Goal: Task Accomplishment & Management: Manage account settings

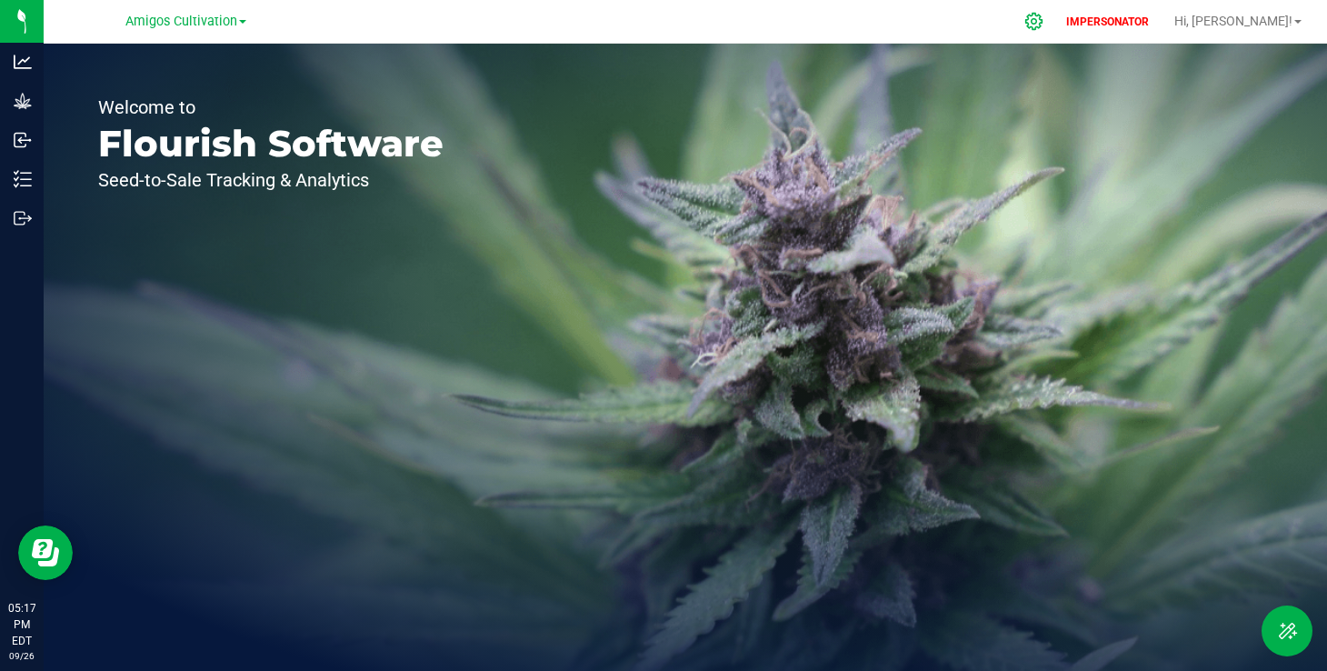
click at [1043, 22] on icon at bounding box center [1033, 21] width 19 height 19
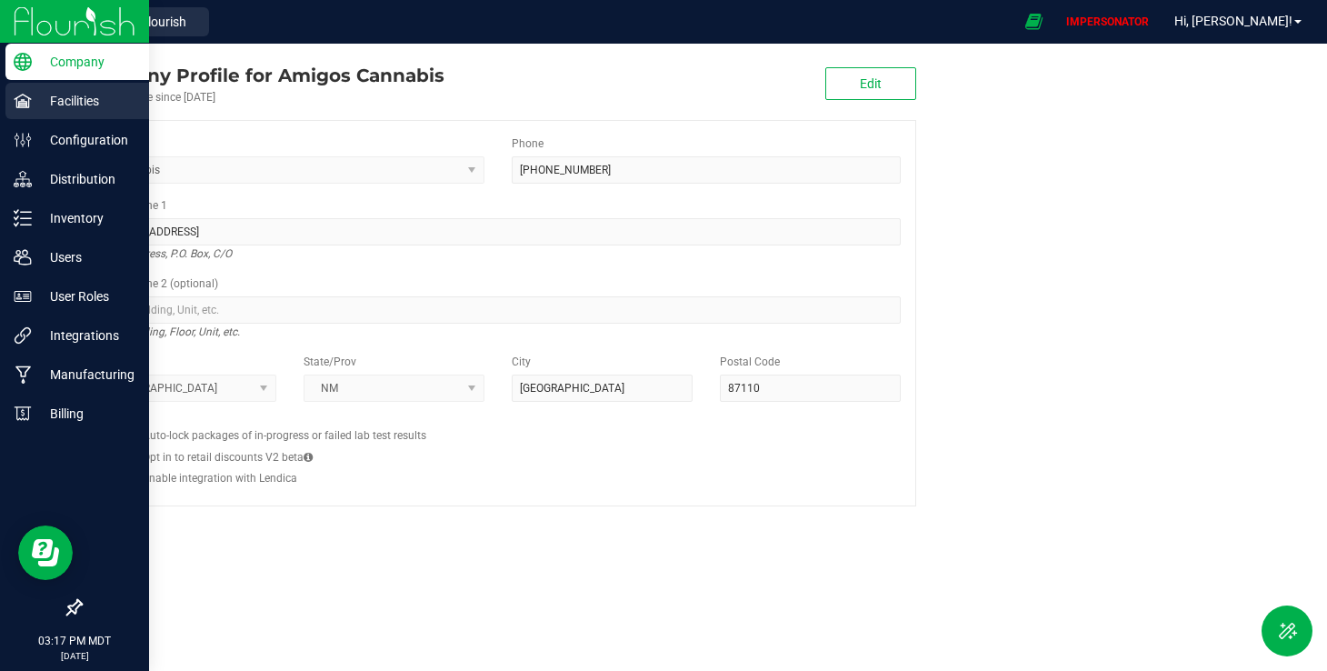
click at [41, 101] on p "Facilities" at bounding box center [86, 101] width 109 height 22
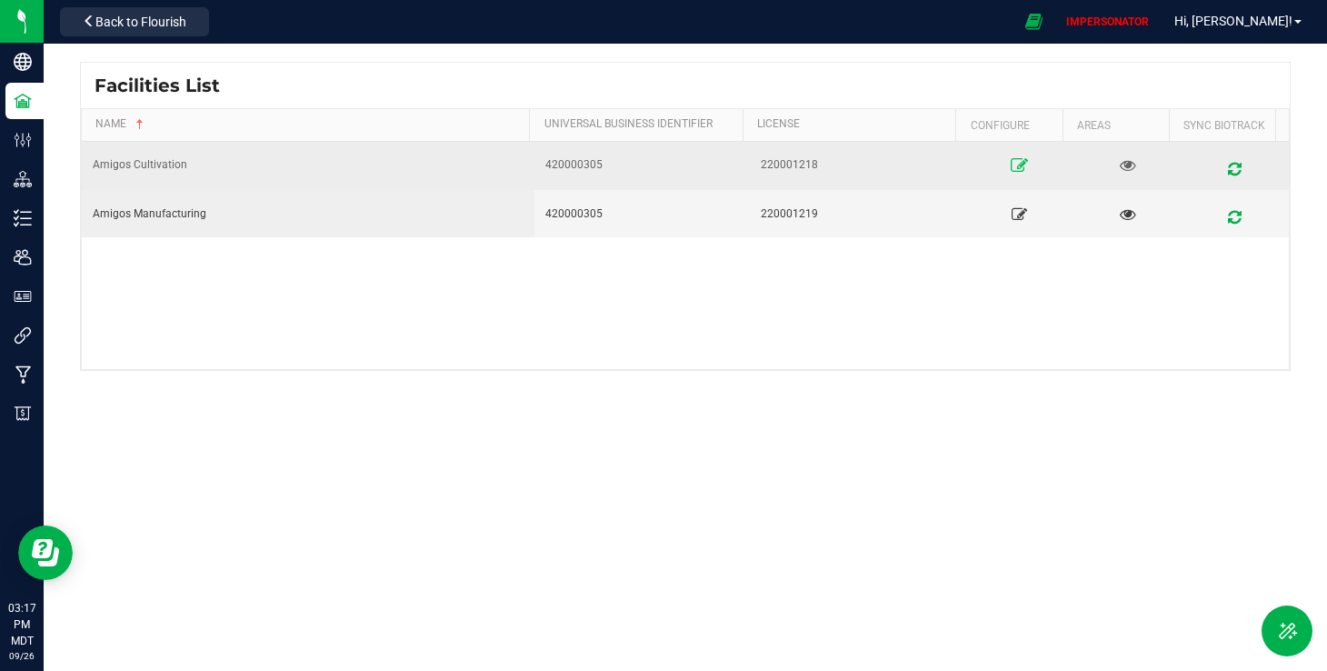
click at [1020, 153] on link at bounding box center [1020, 165] width 95 height 29
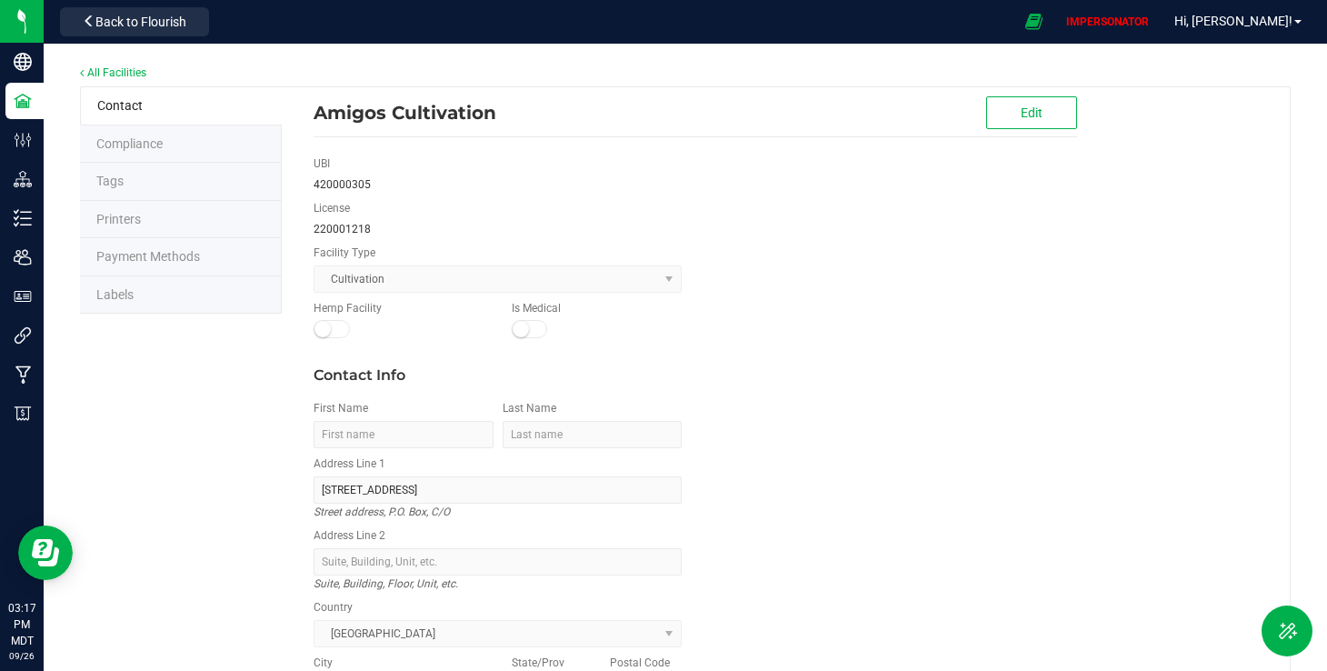
click at [106, 291] on span "Labels" at bounding box center [114, 294] width 37 height 15
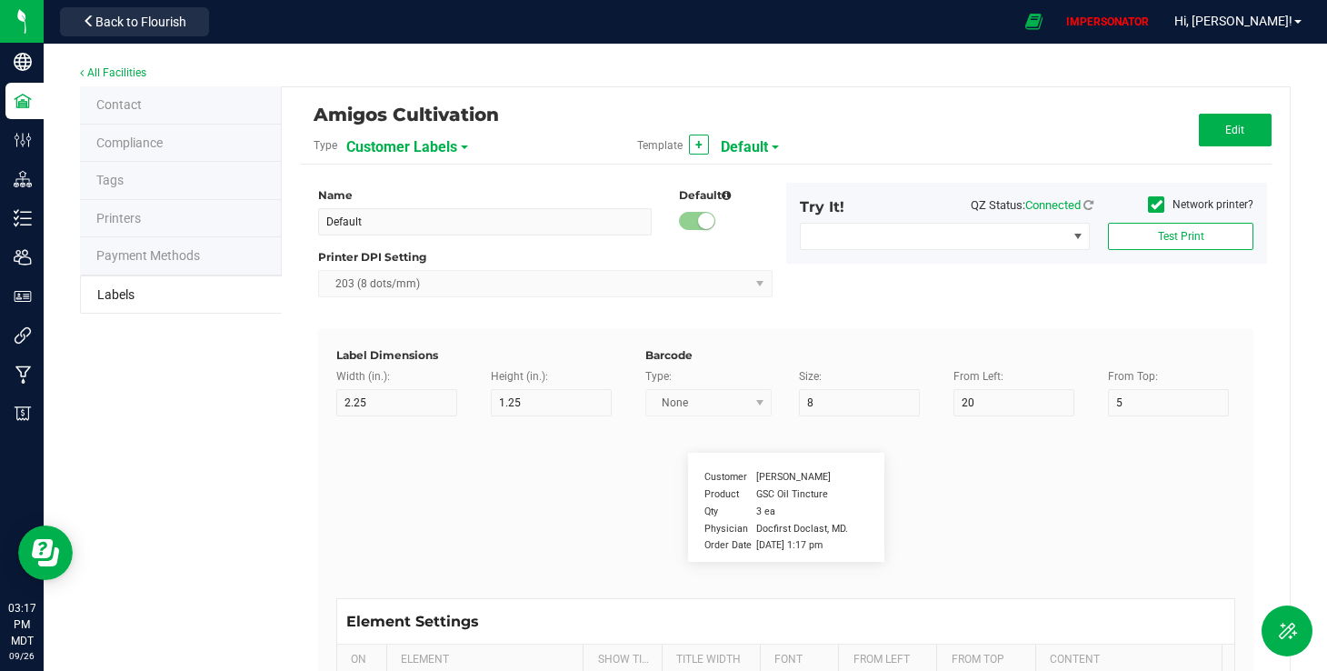
click at [377, 163] on div "Amigos Cultivation Type Customer Labels Template + Default Edit" at bounding box center [786, 134] width 972 height 59
click at [391, 145] on span "Customer Labels" at bounding box center [401, 147] width 111 height 31
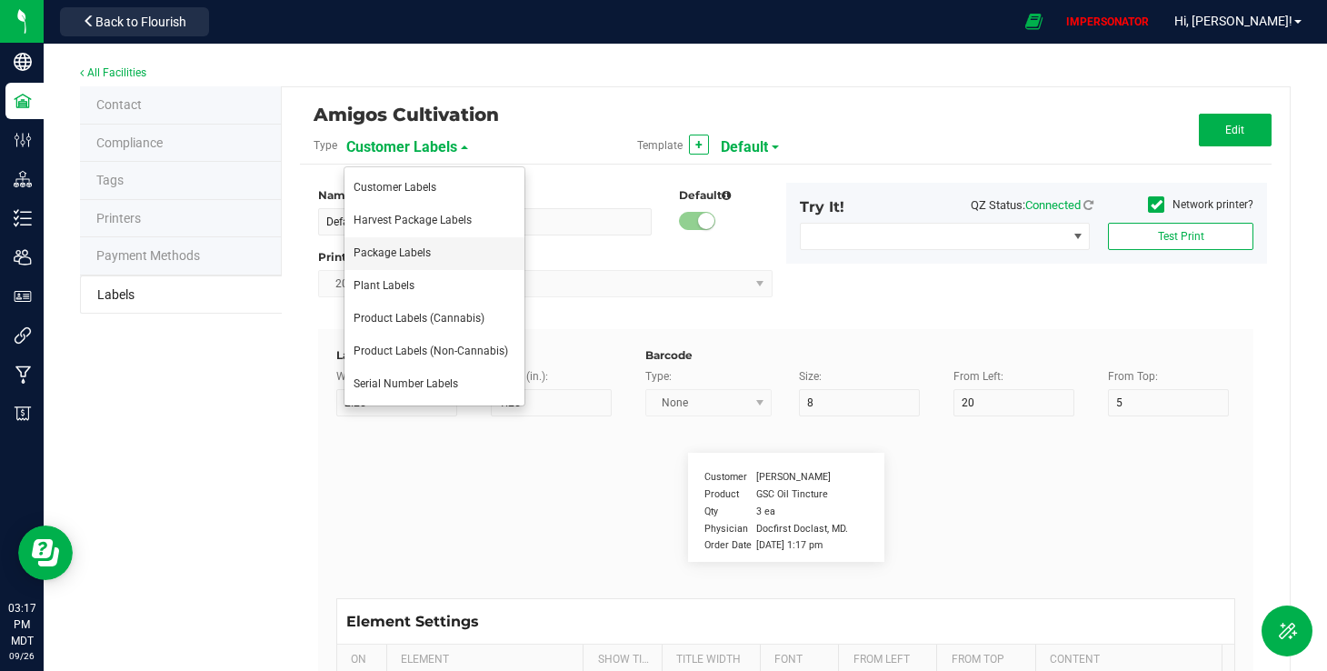
click at [396, 261] on li "Package Labels" at bounding box center [434, 253] width 180 height 33
type input "4"
type input "3"
type input "5"
type input "40"
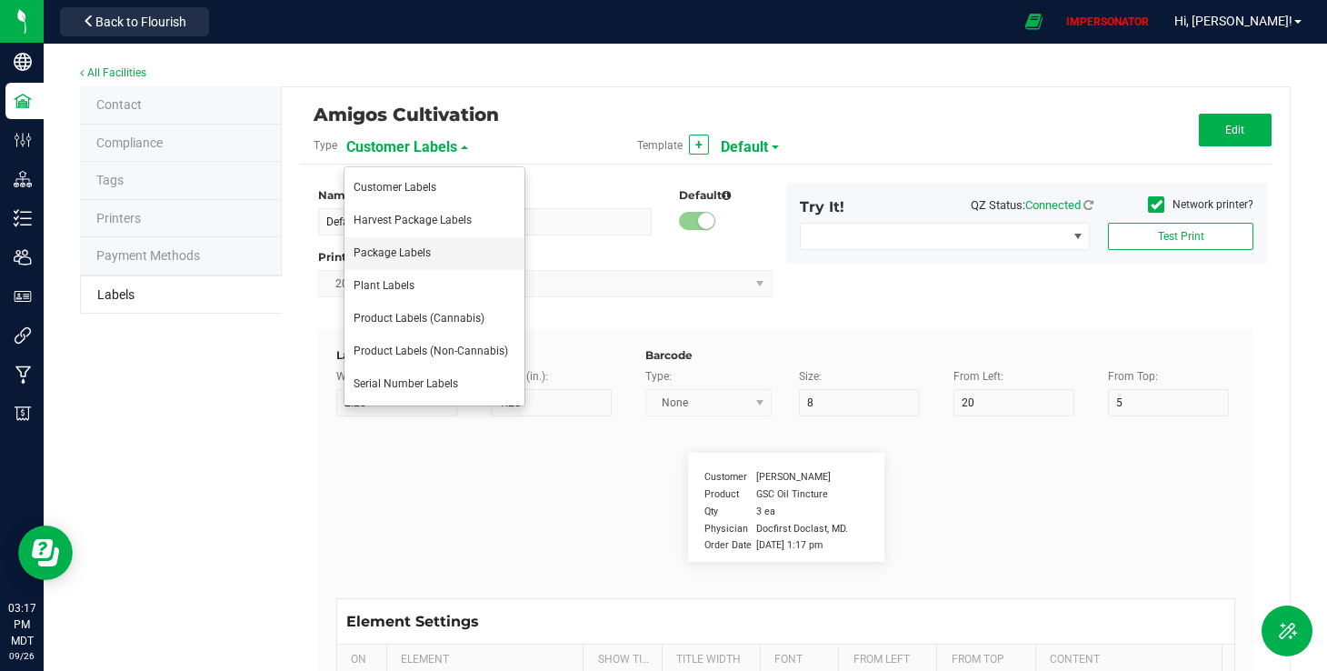
type input "Package ID"
type input "25"
type input "10"
type input "CADMODS-20200420-096"
type input "SKU Name"
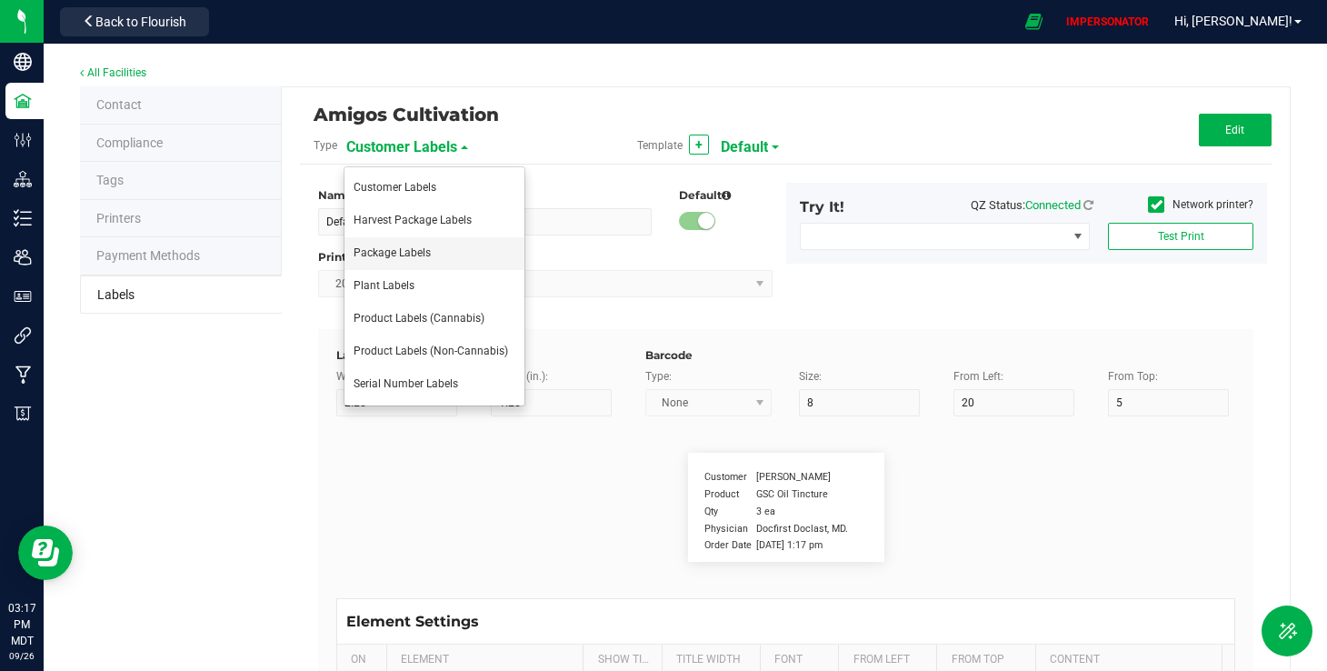
type input "25"
type input "10"
type input "Gelato Pen"
type input "Strain"
type input "25"
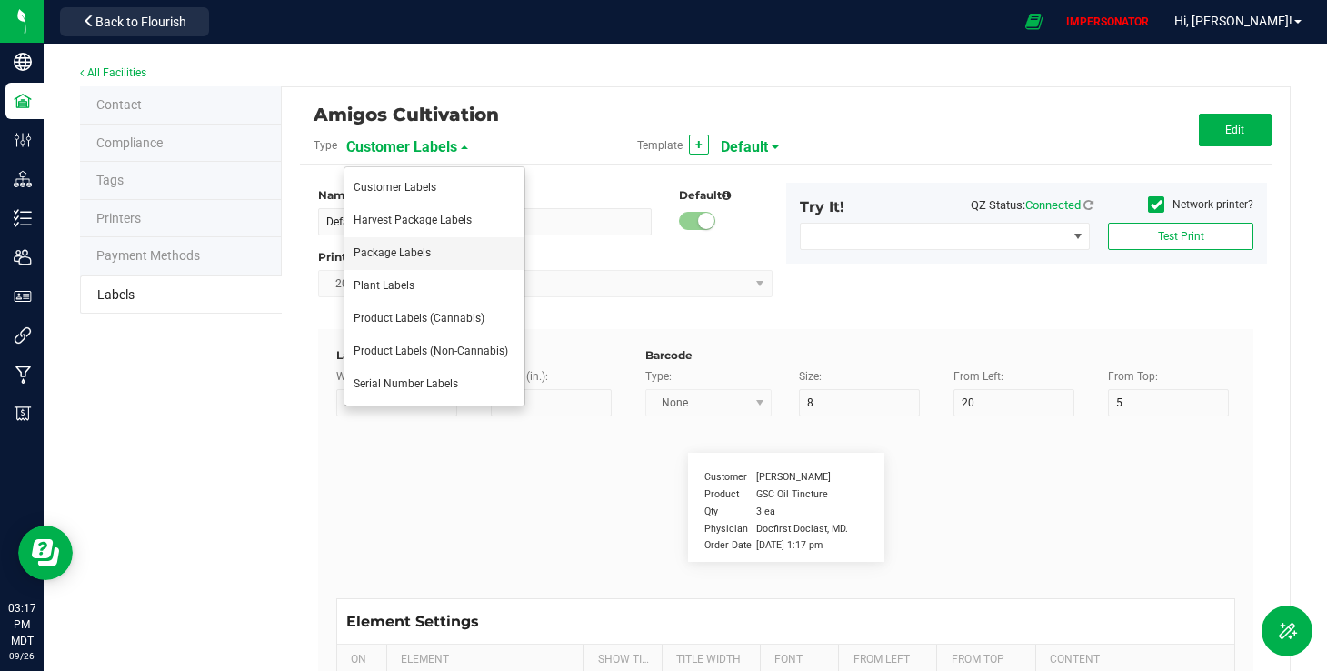
type input "10"
type input "Gelato"
type input "Size"
type input "25"
type input "10"
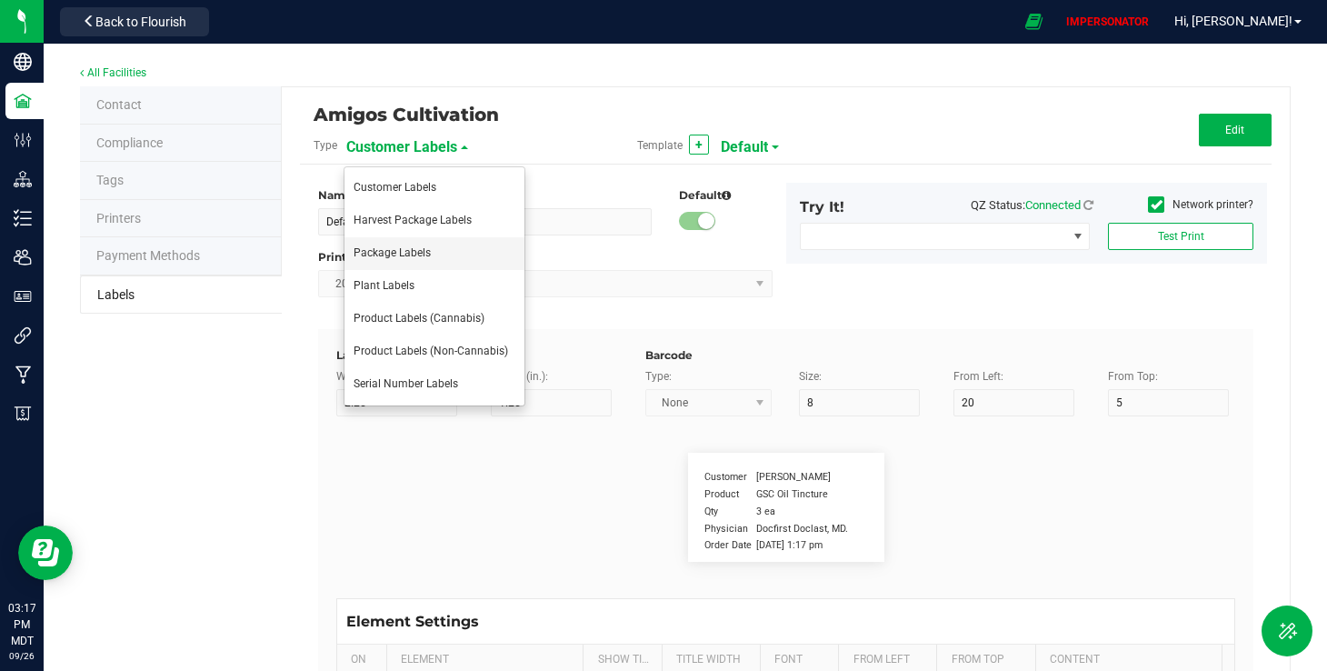
type input "44 ea"
type input "Package Date"
type input "25"
type input "10"
type input "[DATE] 10:14pm"
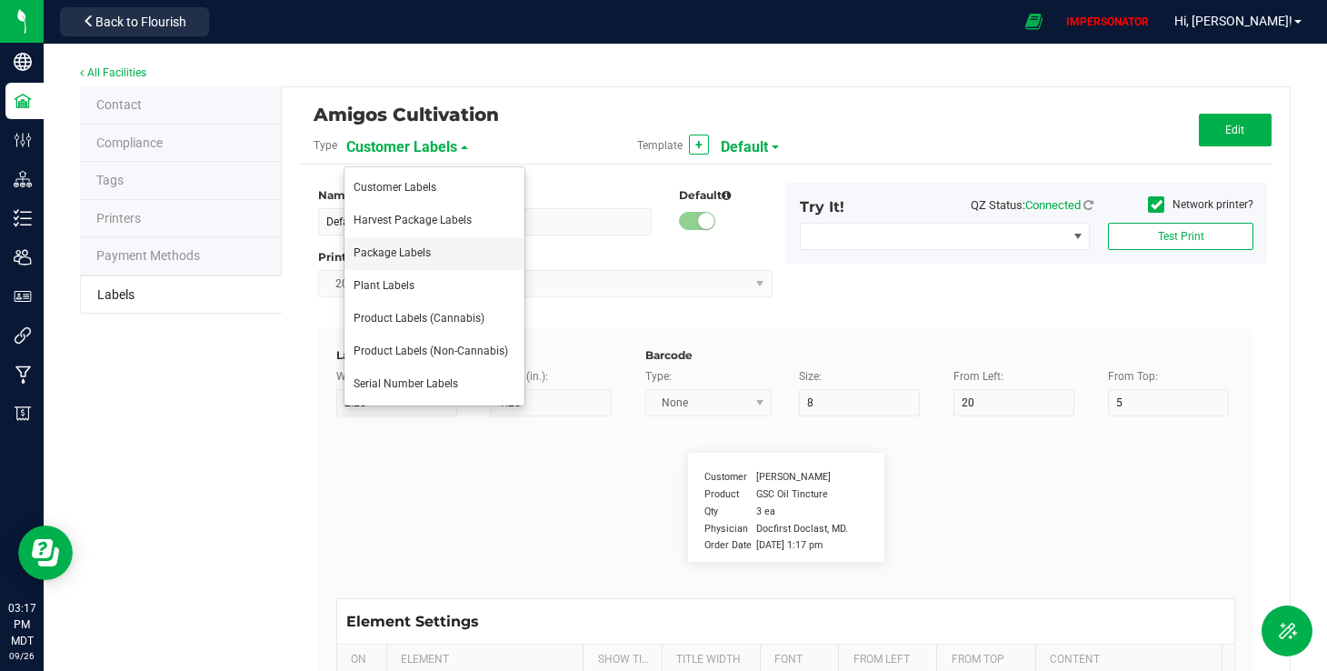
type input "Lot Number"
type input "25"
type input "10"
type input "30"
type input "LOT918234"
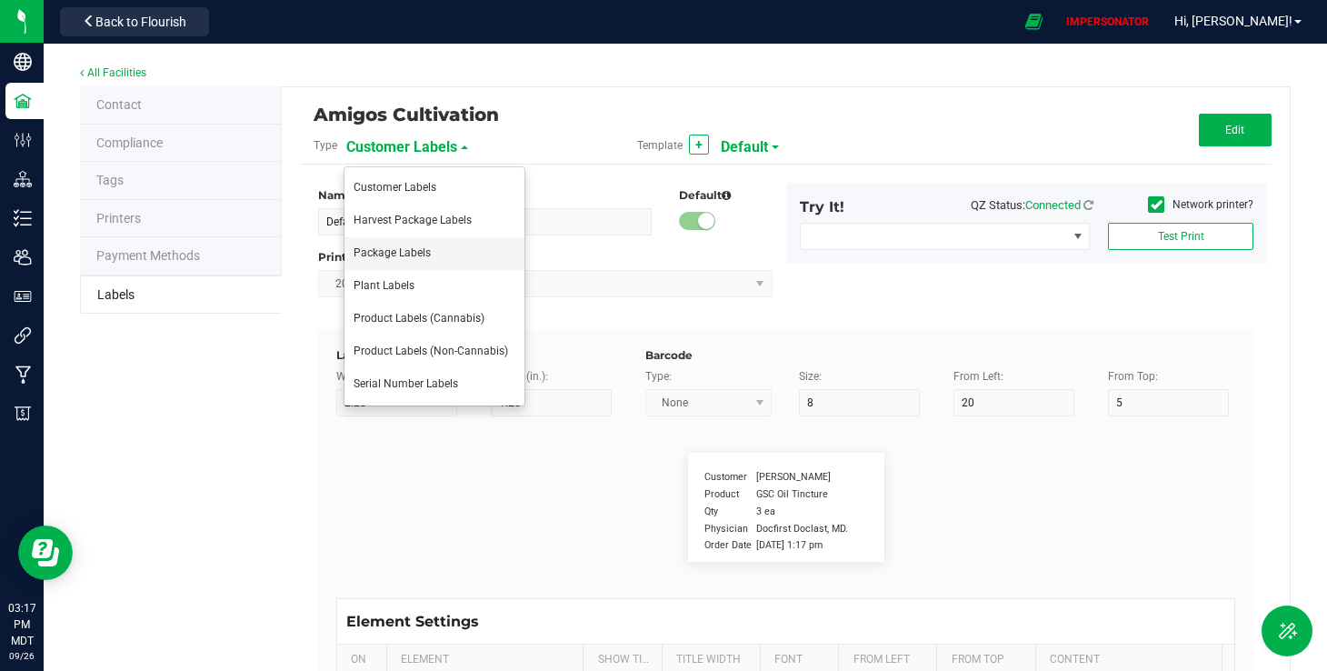
type input "Original Package ID"
type input "25"
type input "10"
type input "5"
type input "WMS-20240003445"
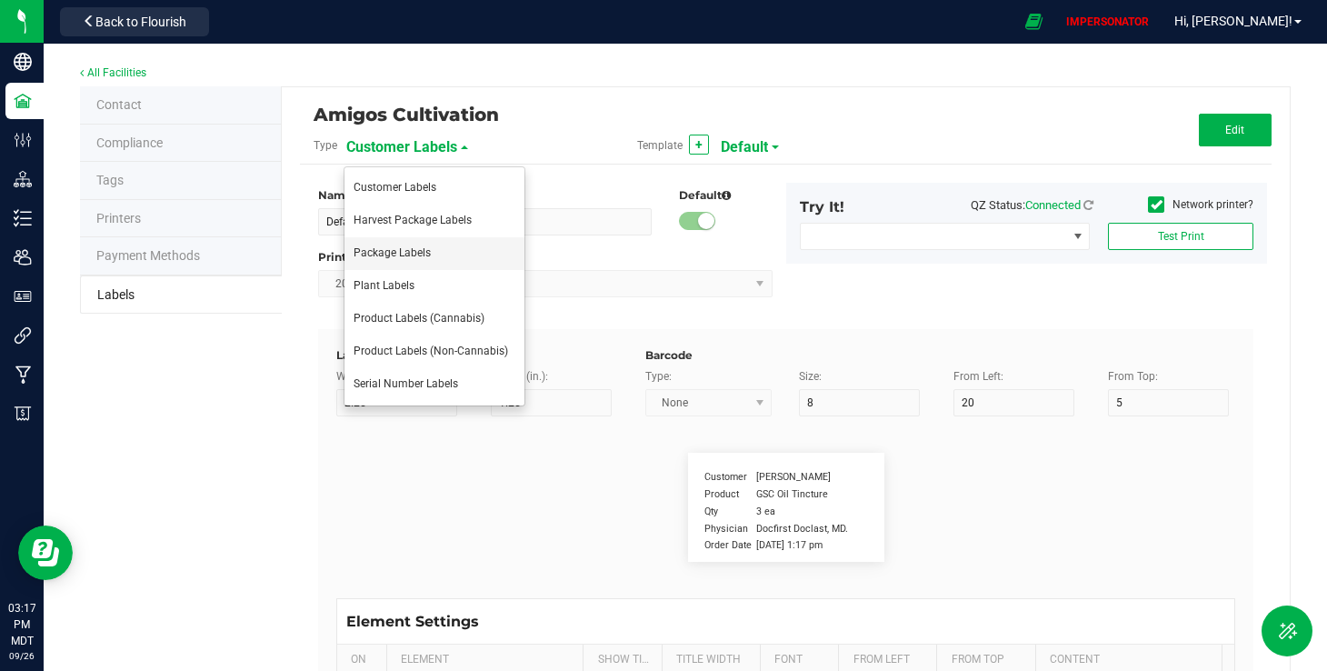
type input "SKU"
type input "25"
type input "10"
type input "42P017"
type input "Ref Field 1"
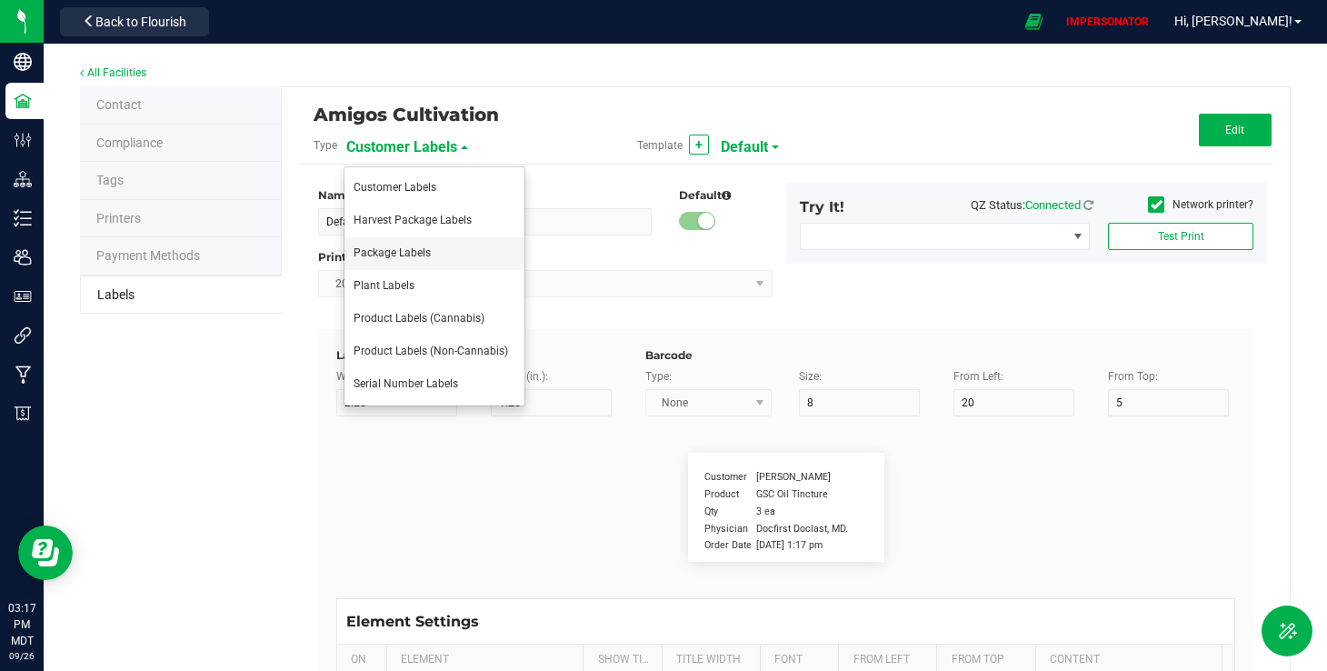
type input "25"
type input "10"
type input "35"
type input "Ref Field 1 Value"
type input "Ref Field 2"
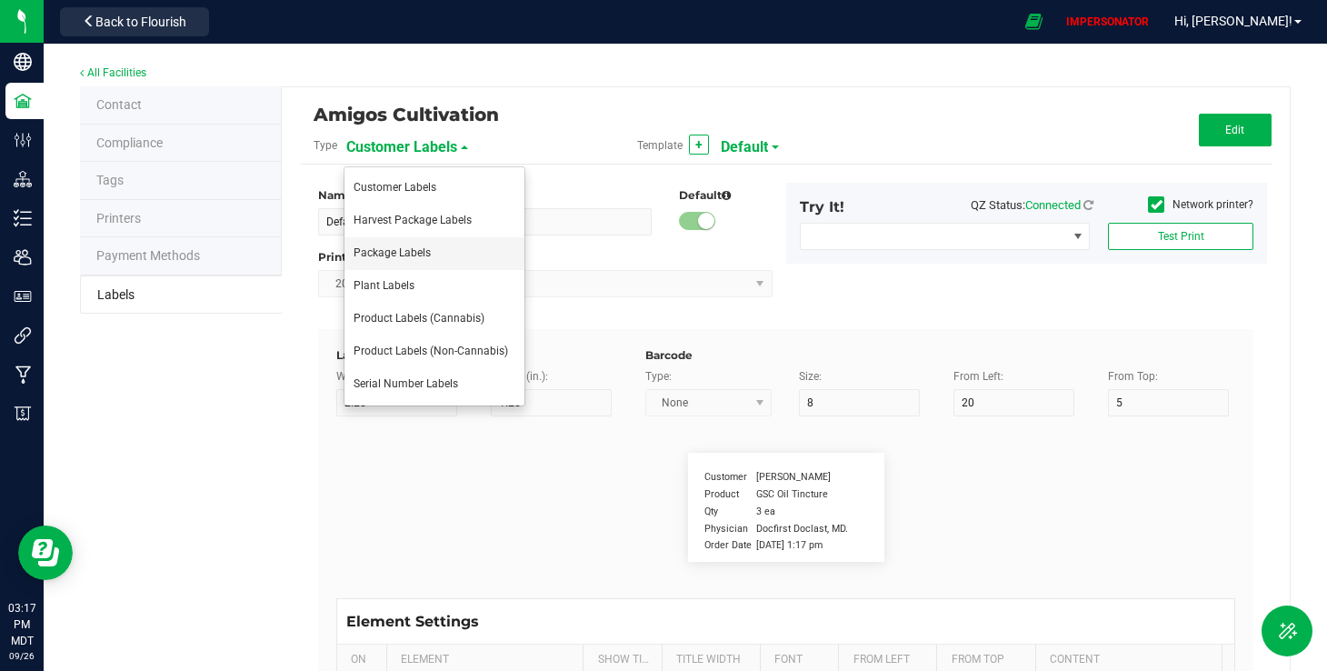
type input "25"
type input "10"
type input "35"
type input "Ref Field 2 Value"
type input "Ref Field 3"
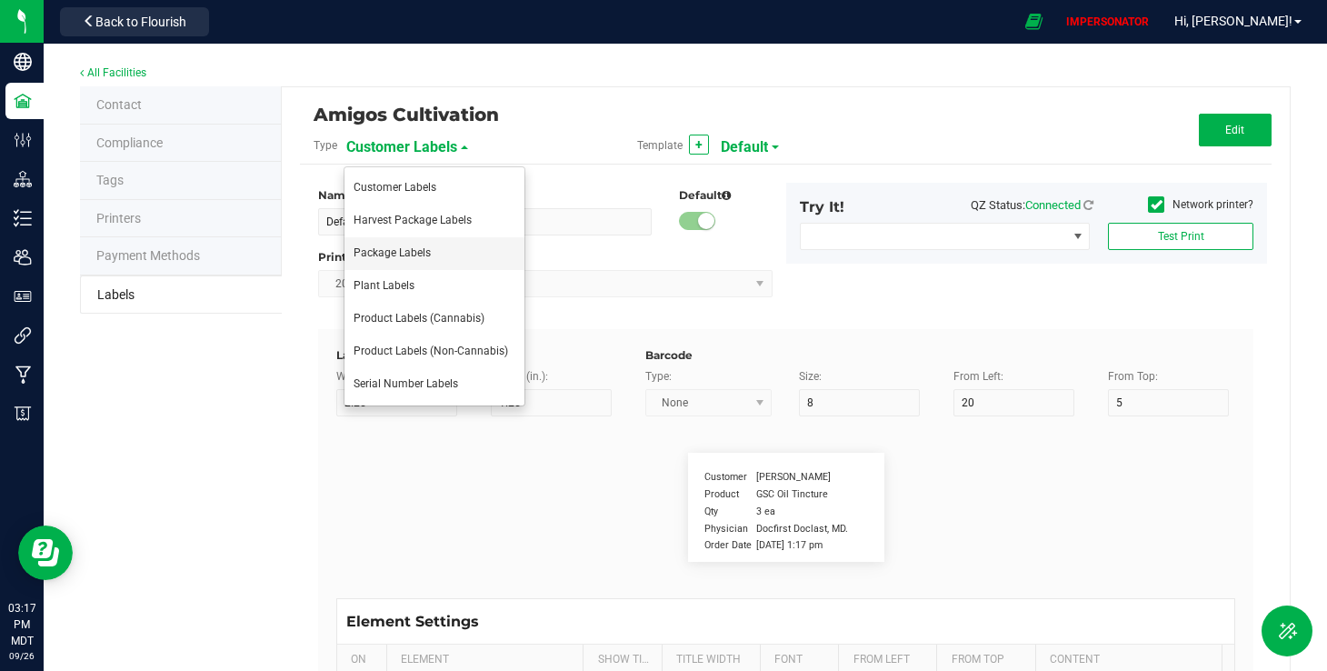
type input "25"
type input "10"
type input "35"
type input "Ref Field 3 Value"
type input "Item Ref Field 1"
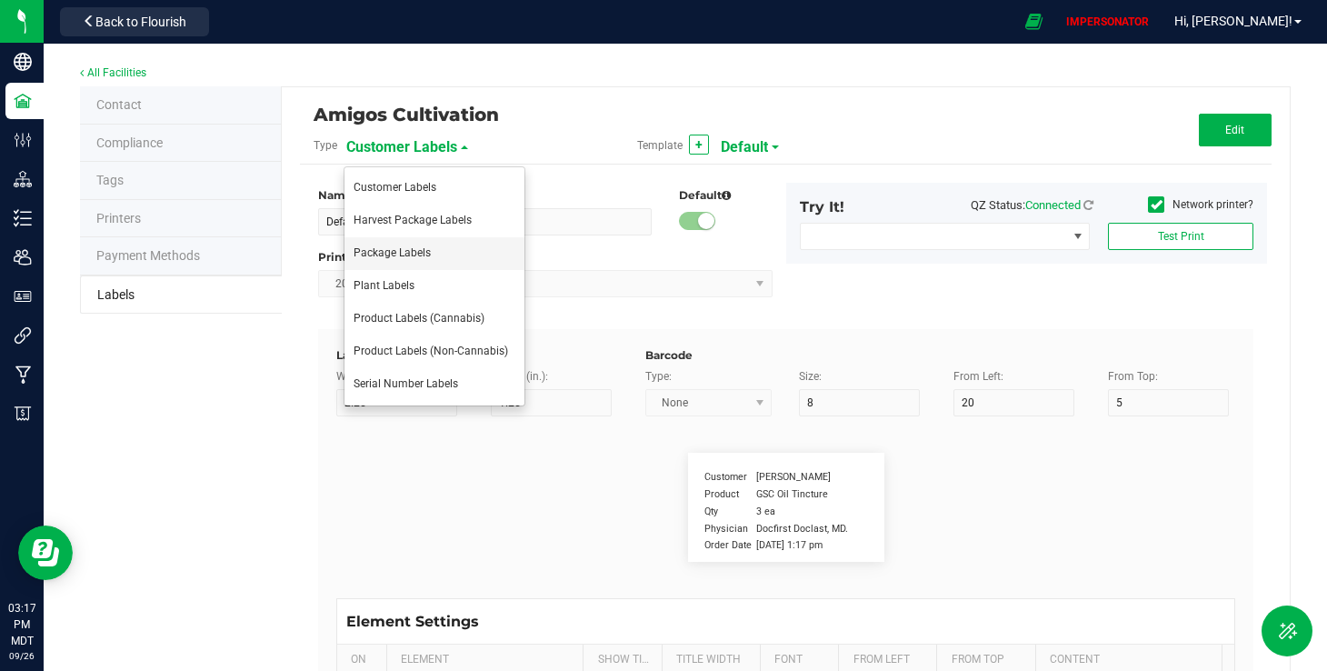
type input "25"
type input "10"
type input "35"
type input "Item Ref Field 1 Value"
type input "Item Ref Field 2"
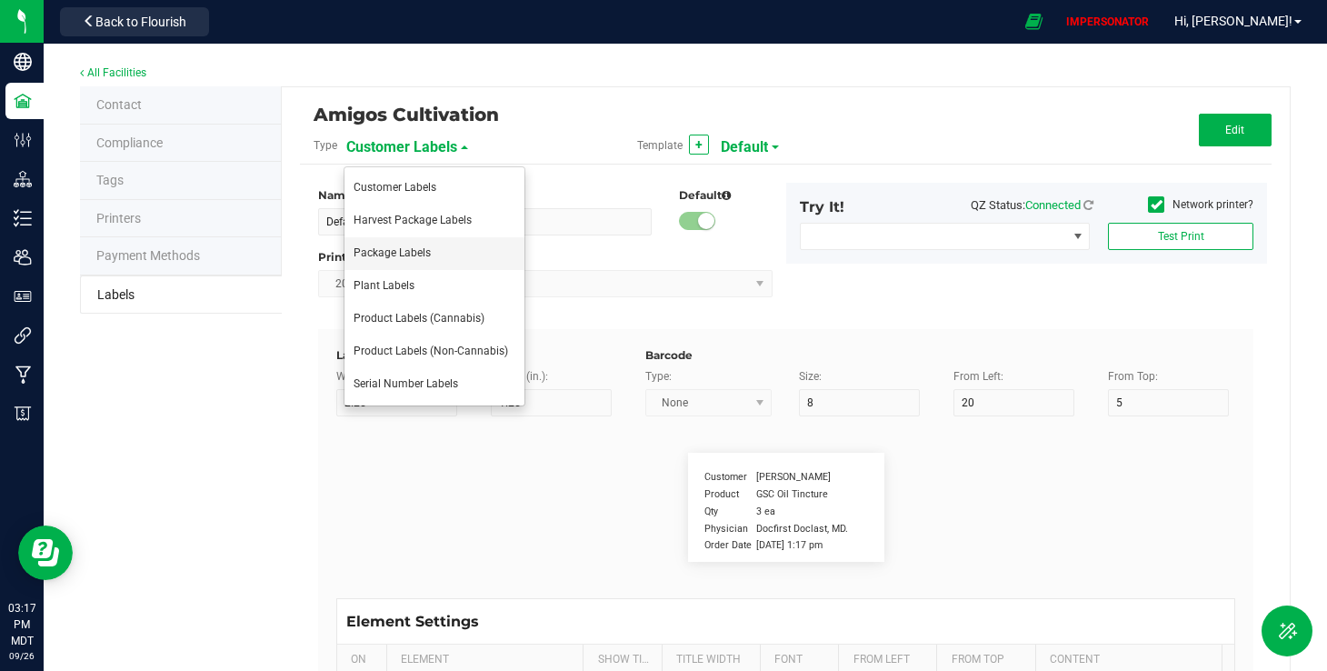
type input "25"
type input "10"
type input "35"
type input "Item Ref Field 2 Value"
type input "Item Ref Field 3"
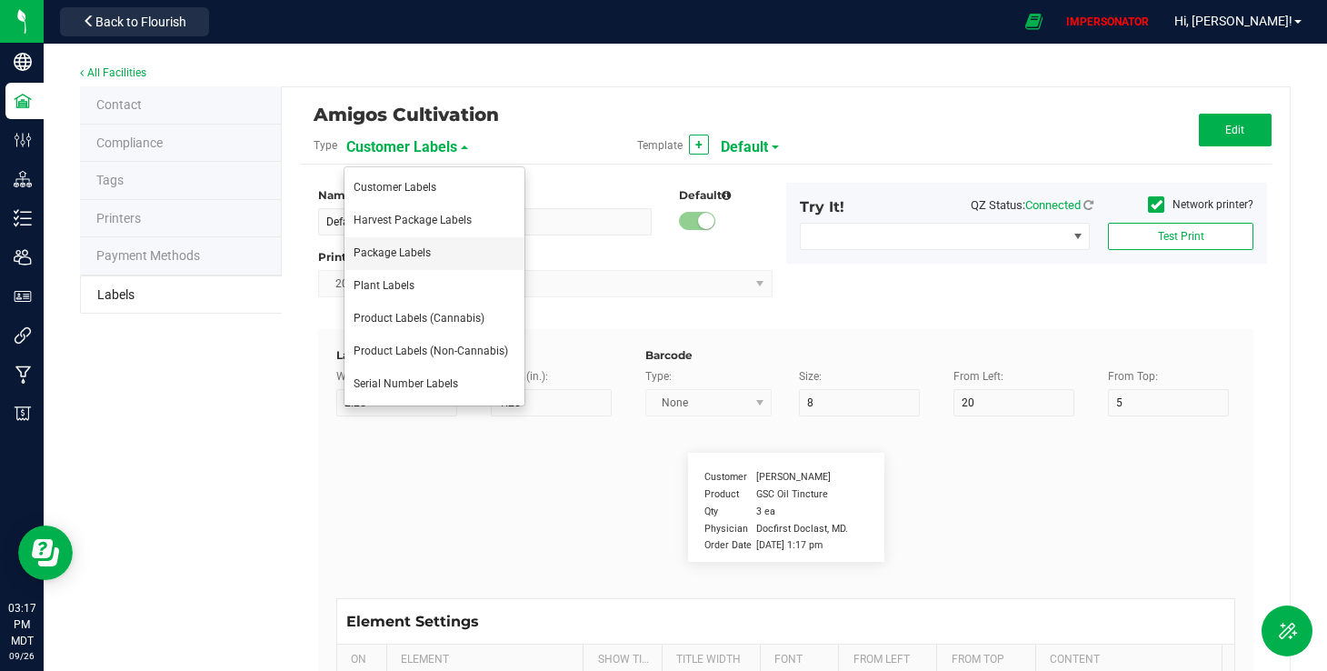
type input "25"
type input "10"
type input "35"
type input "Item Ref Field 3 Value"
type input "Item Ref Field 4"
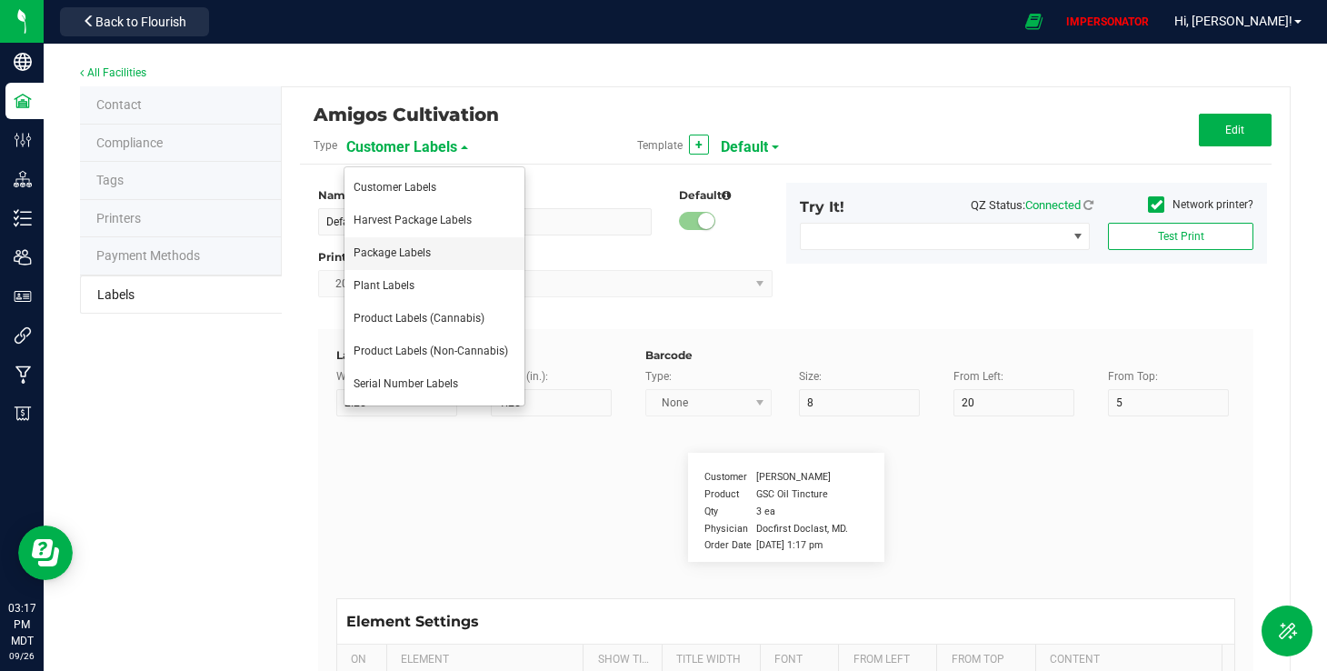
type input "25"
type input "10"
type input "35"
type input "Item Ref Field 4 Value"
type input "Item Ref Field 5"
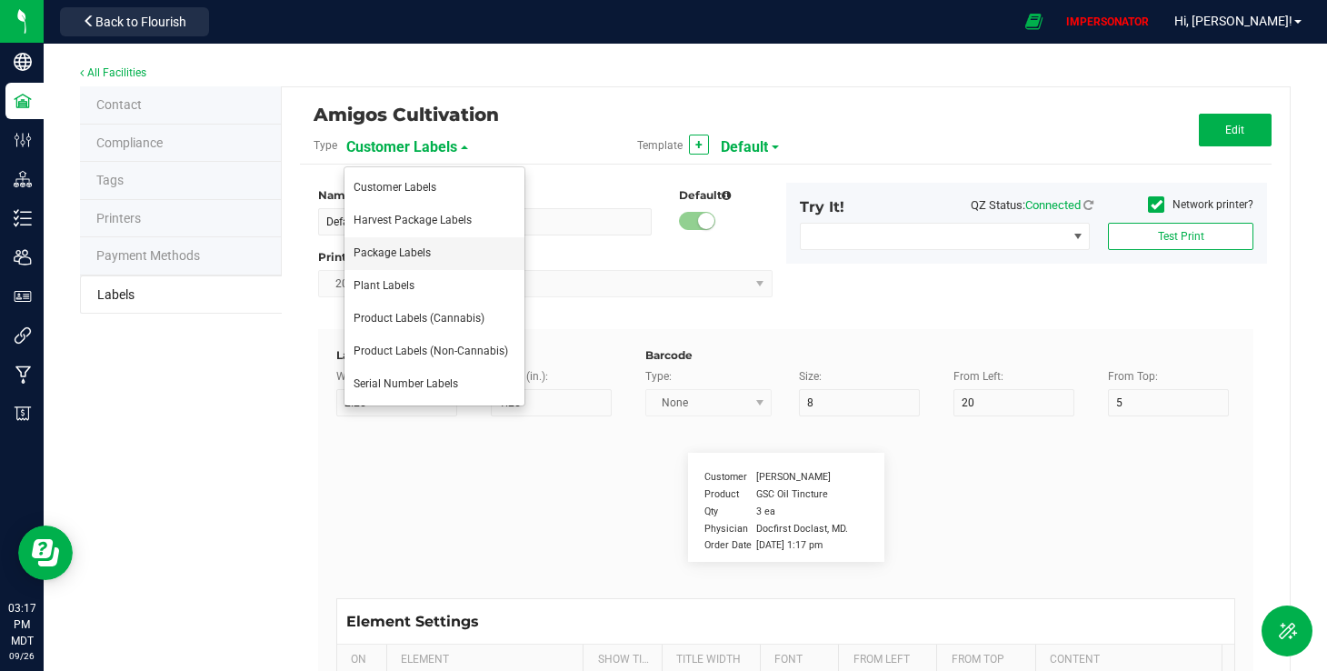
type input "25"
type input "10"
type input "35"
type input "Item Ref Field 5 Value"
type input "NDC Number"
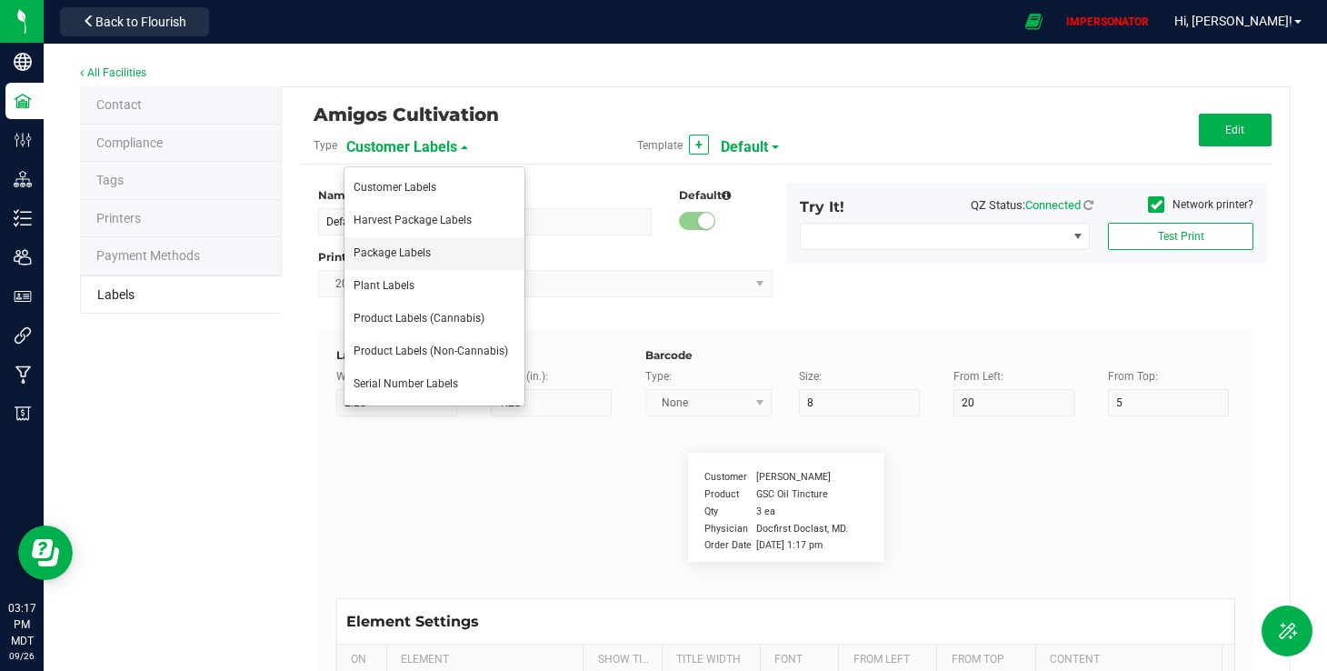
type input "25"
type input "10"
type input "35"
type input "[PHONE_NUMBER]"
type input "Number of Servings"
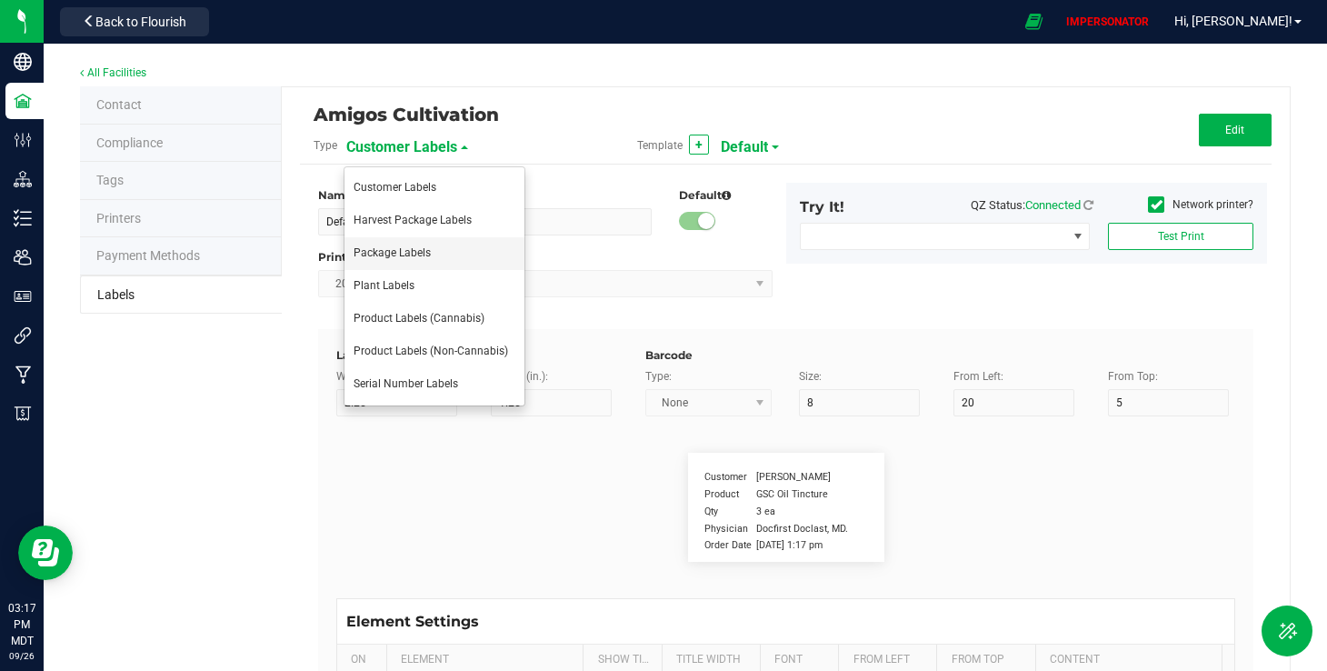
type input "25"
type input "10"
type input "35"
type input "4 servings/item"
type input "Serving Size"
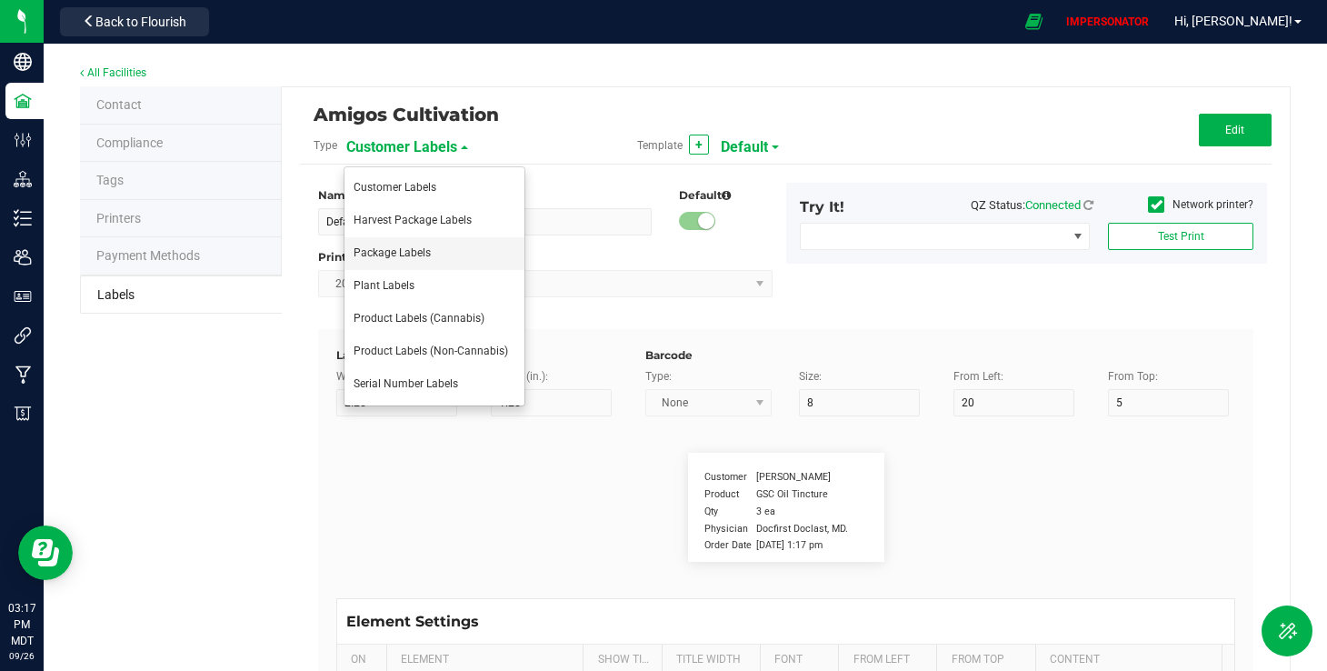
type input "25"
type input "10"
type input "35"
type input "1 cup"
type input "Serving Size (Grams)"
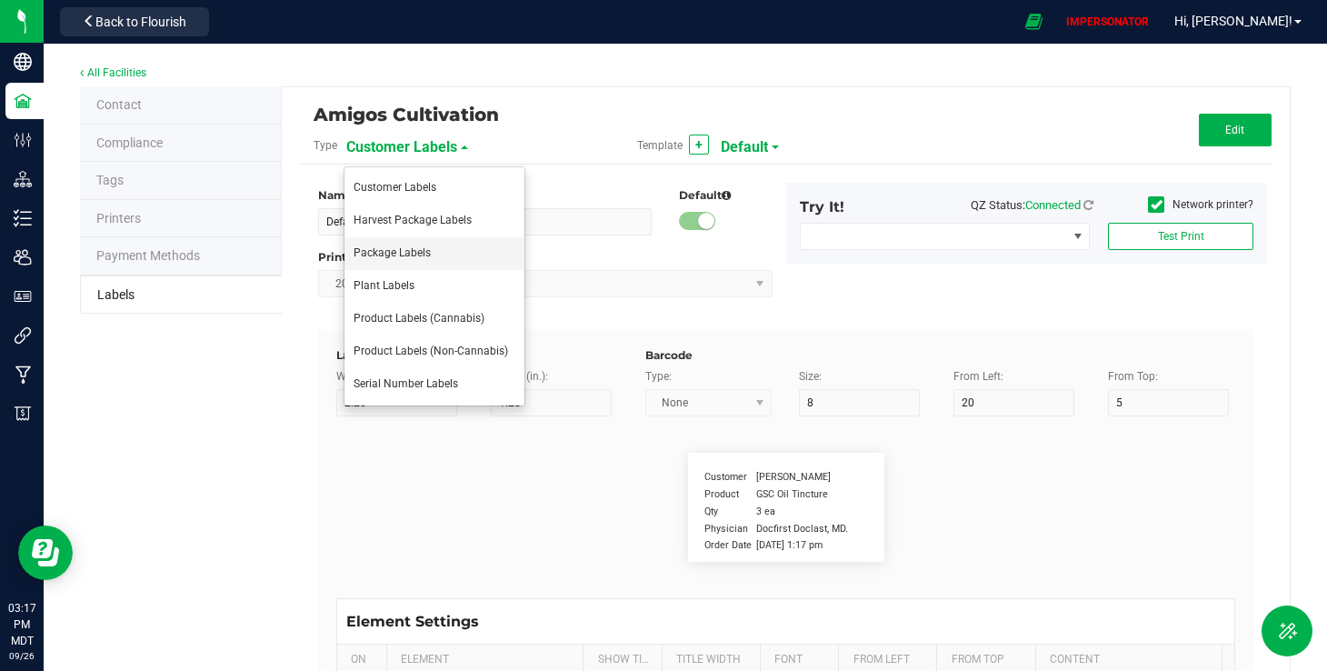
type input "25"
type input "10"
type input "35"
type input "4 g"
type input "Item Ingredients"
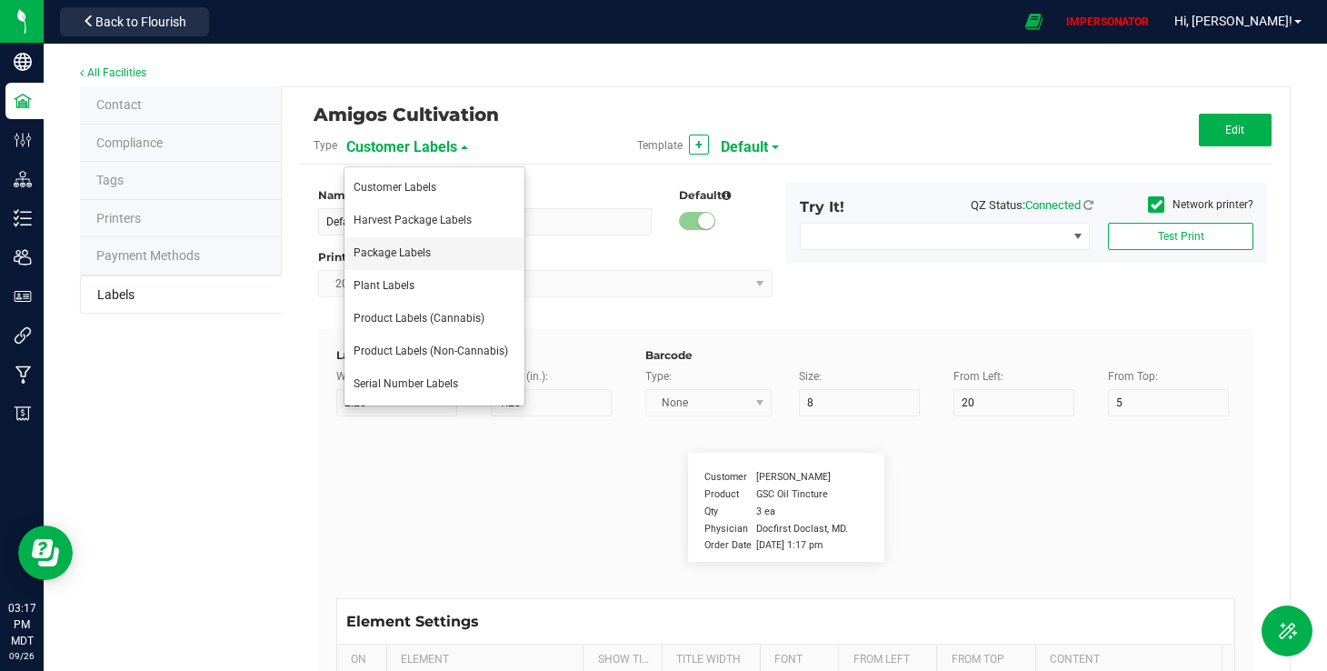
type input "25"
type input "10"
type input "35"
type input "Ingredient one, ingredient two"
type input "Allergens"
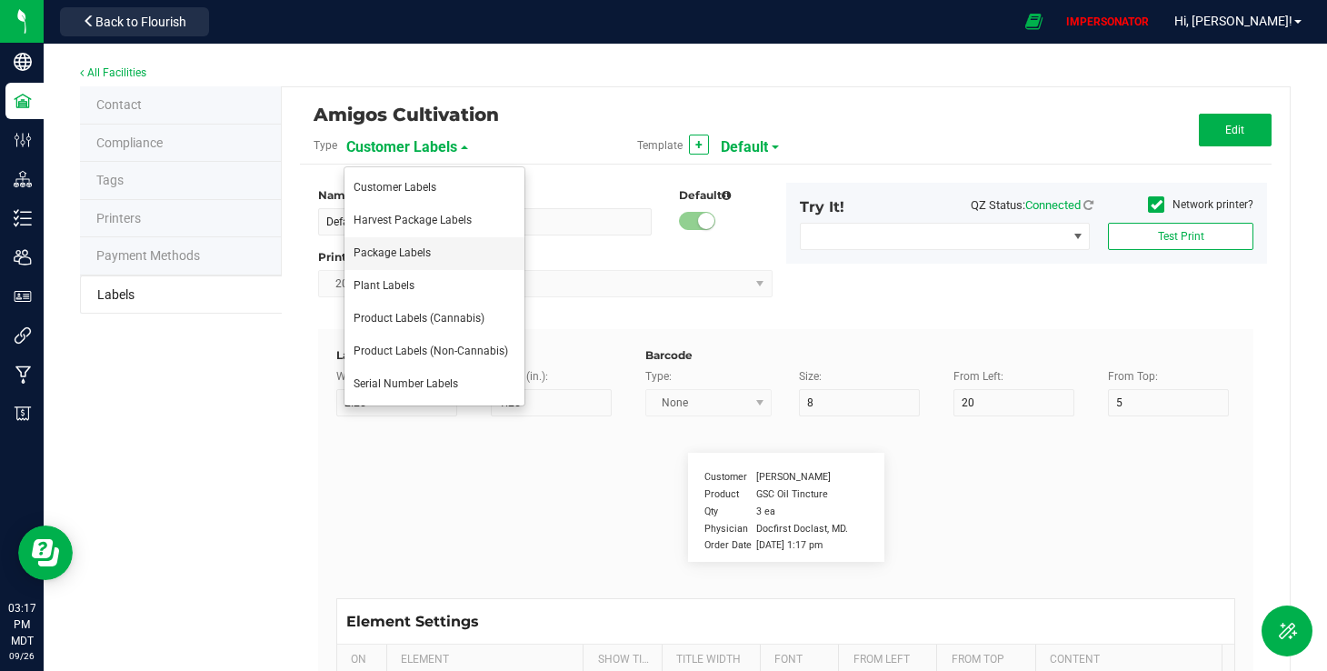
type input "25"
type input "10"
type input "35"
type input "Tree Nuts, Soy, Wheat"
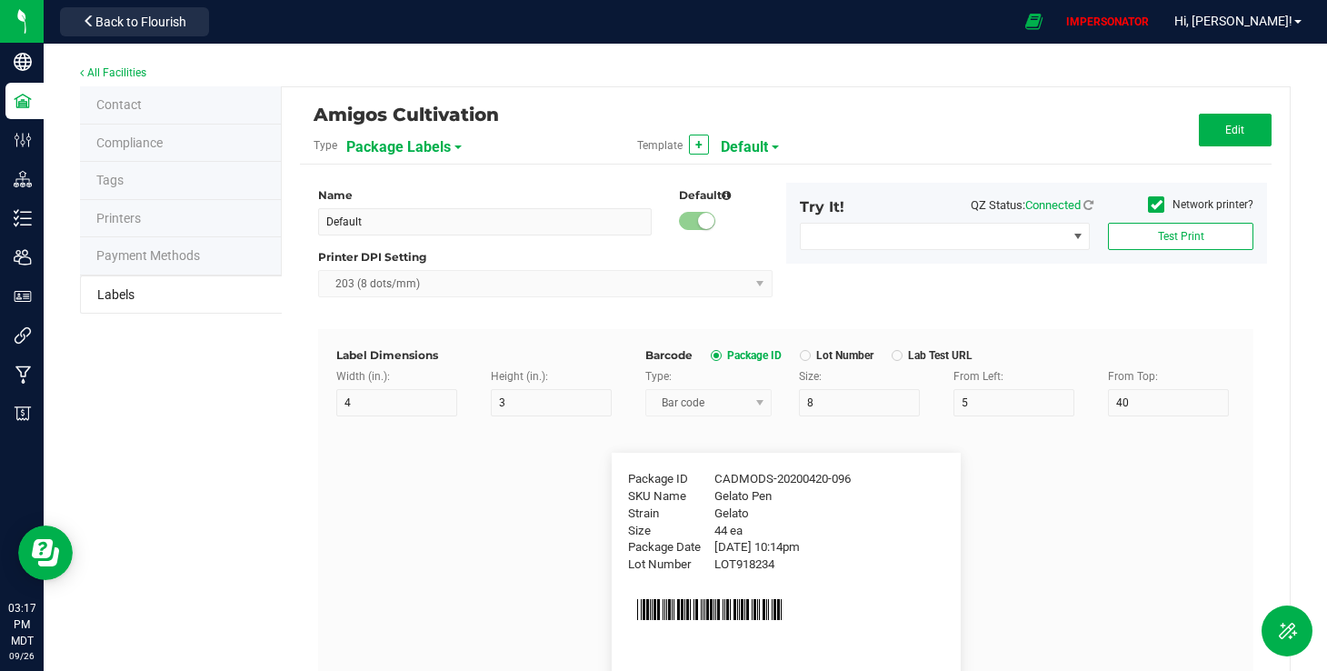
click at [421, 150] on span "Package Labels" at bounding box center [398, 147] width 105 height 31
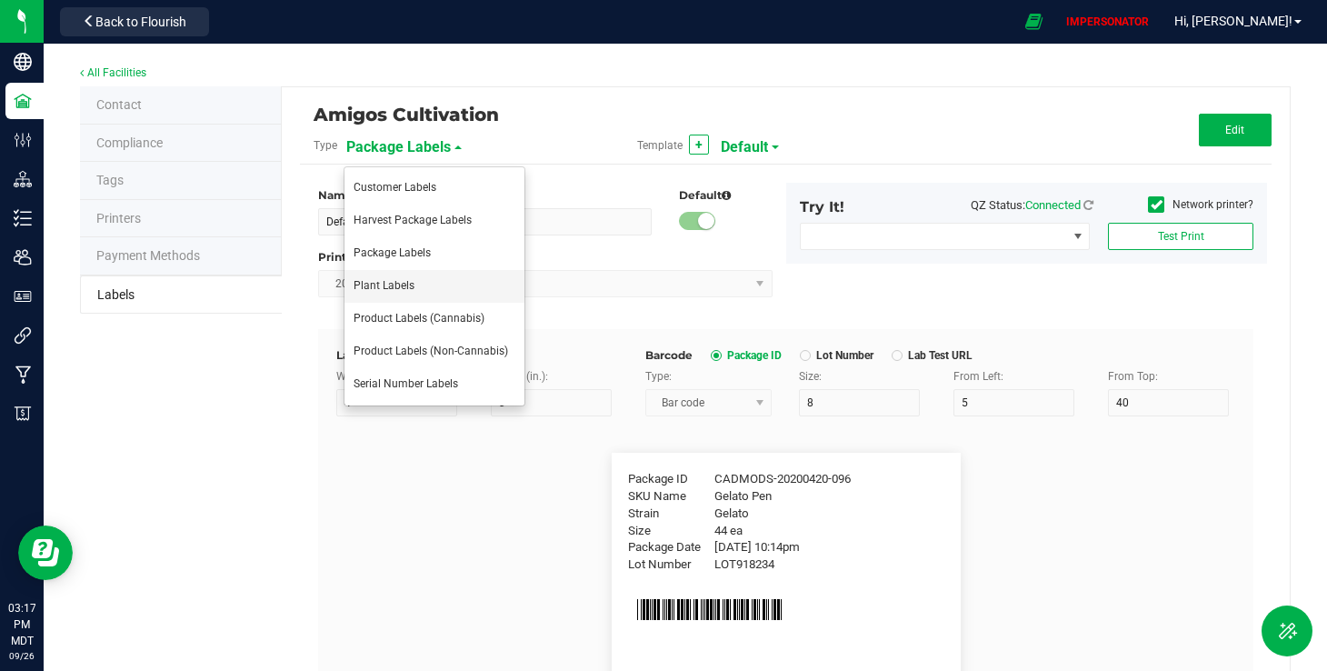
click at [374, 289] on span "Plant Labels" at bounding box center [384, 285] width 61 height 13
type input "7"
type input "1"
type input "10"
type input "95"
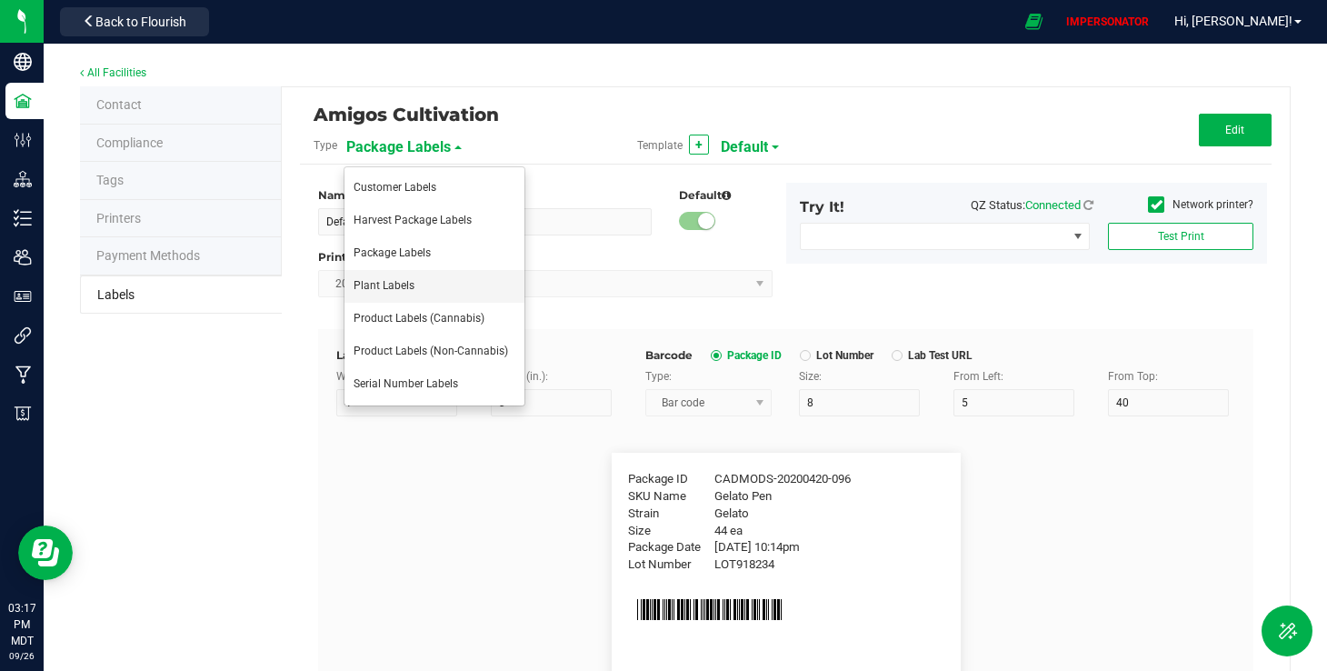
type input "5"
type input "Plant ID:"
type input "15"
type input "8"
type input "50"
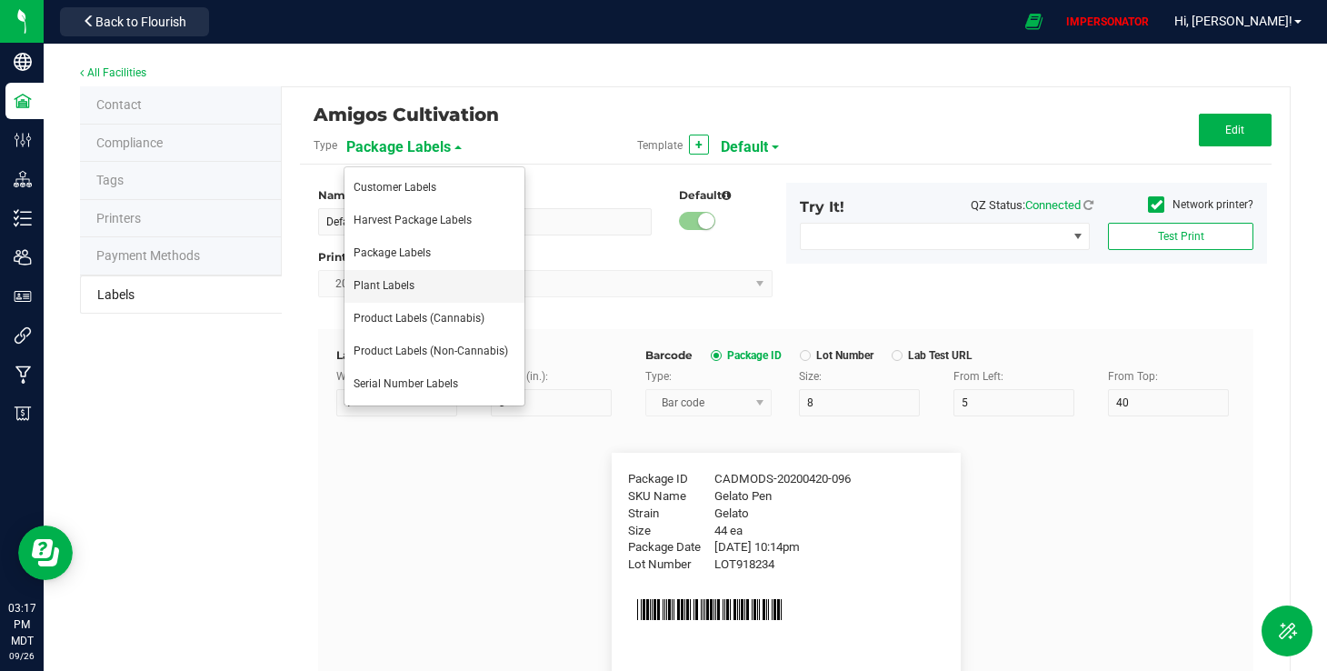
type input "2"
type input "CADMOCV-20230420-001201"
type input "Group:"
type input "15"
type input "8"
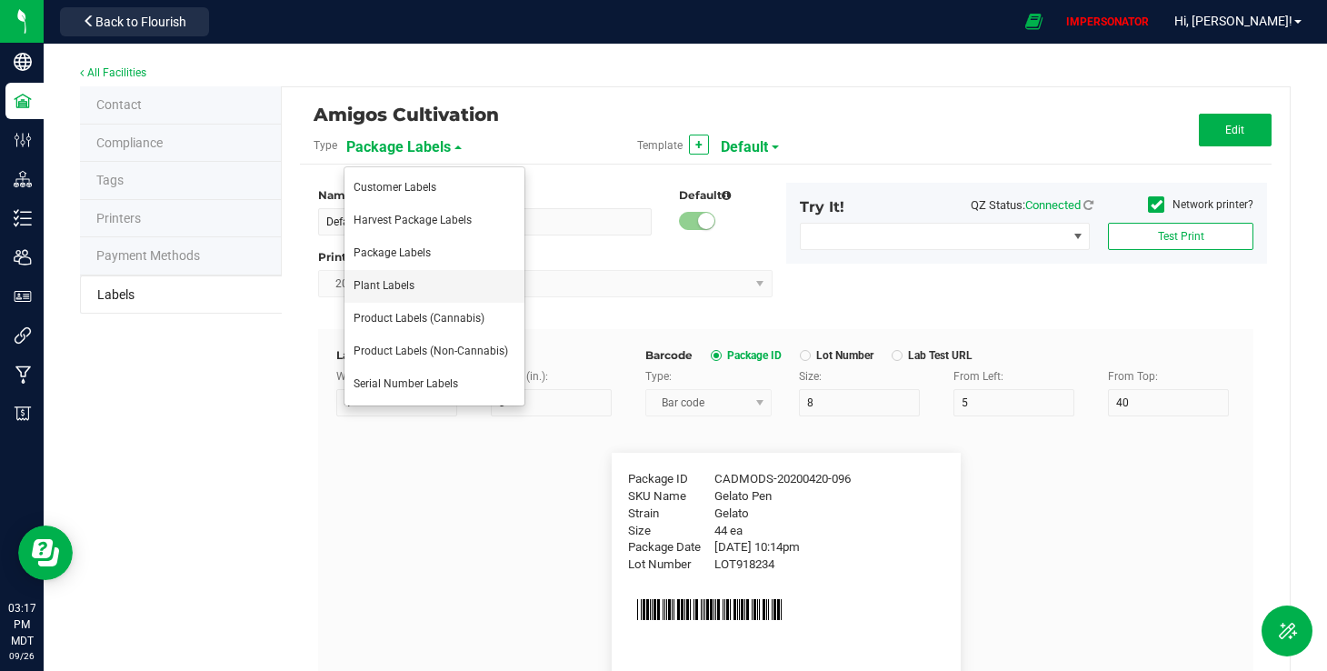
type input "50"
type input "5"
type input "Gelato Group"
type input "Strain:"
type input "15"
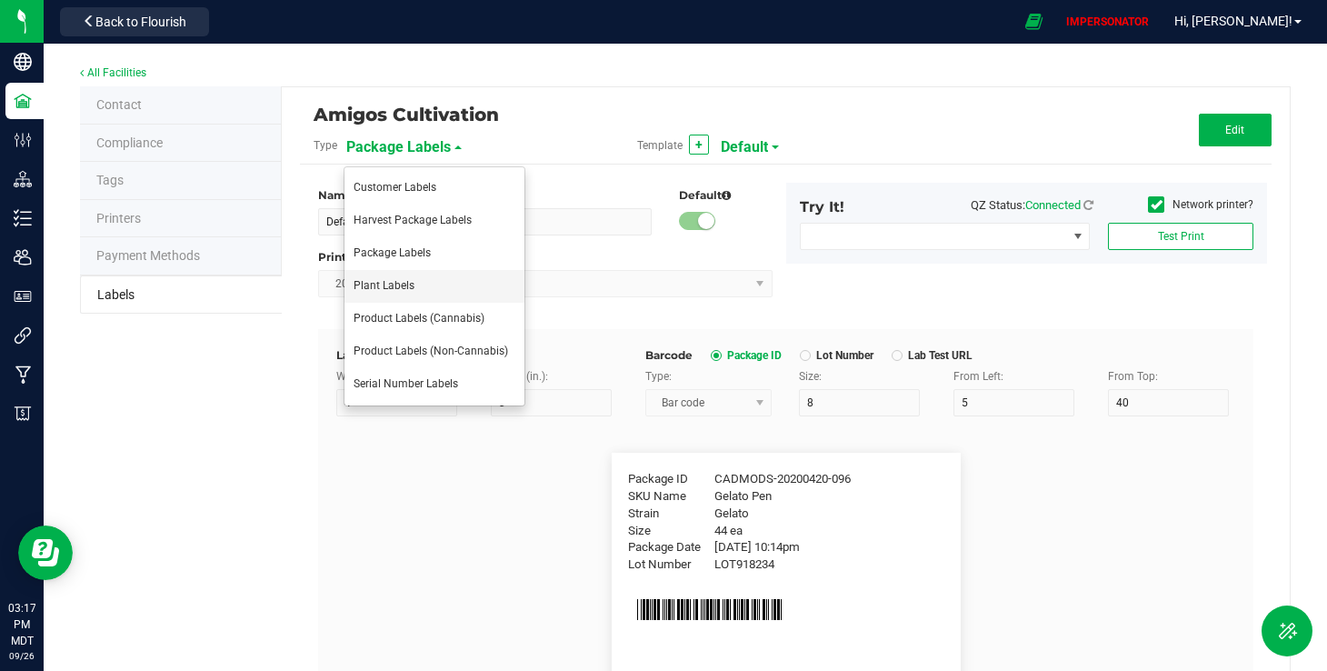
type input "8"
type input "50"
type input "8"
type input "Planted On:"
type input "20"
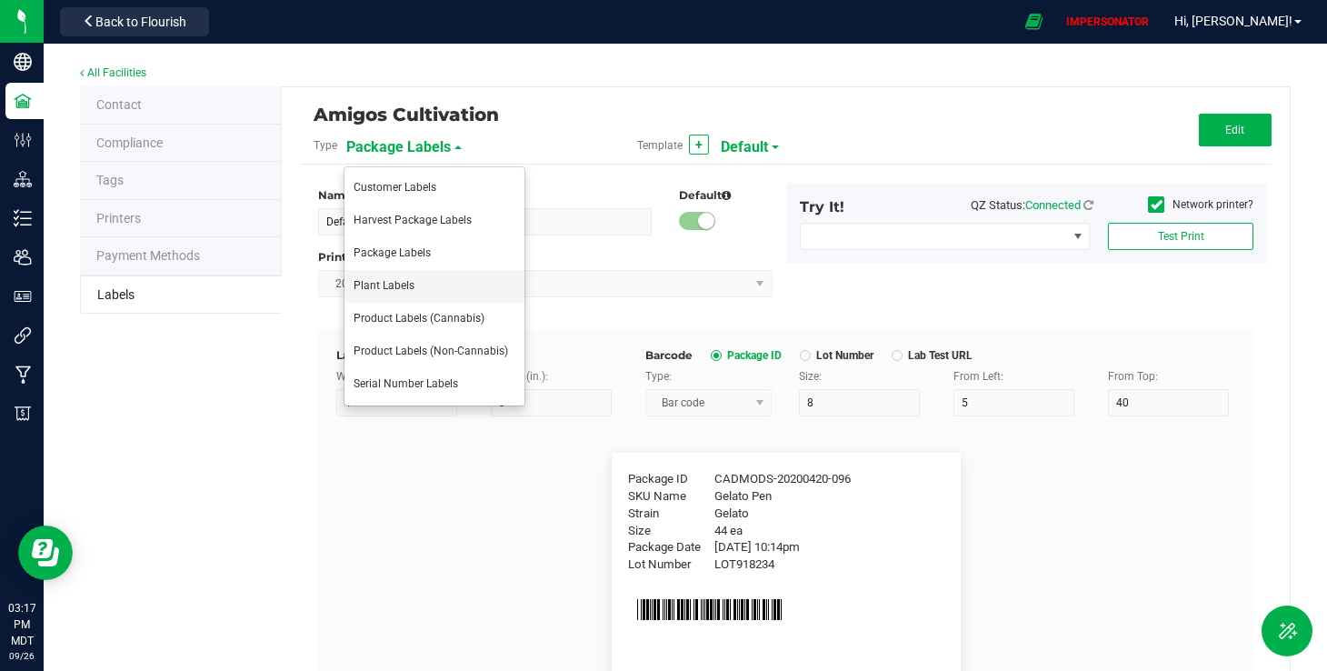
type input "8"
type input "50"
type input "11"
type input "[DATE]"
type input "Alive Count"
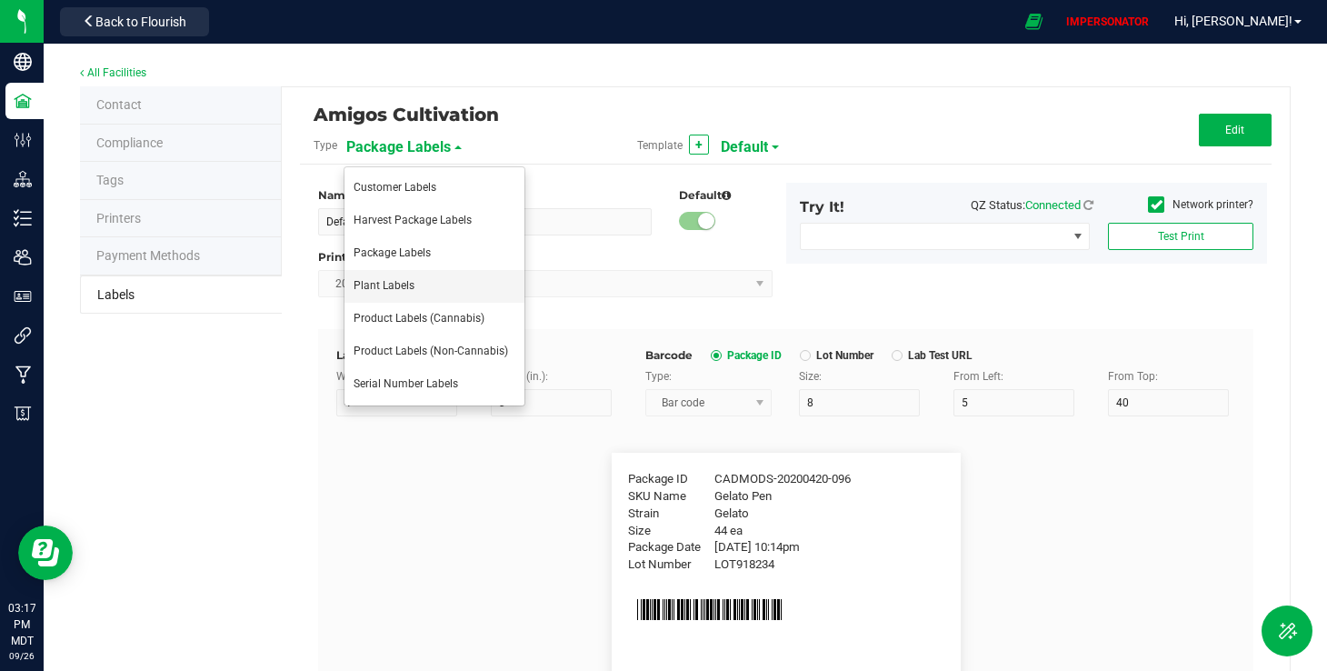
type input "15"
type input "8"
type input "52"
type input "16"
type input "420"
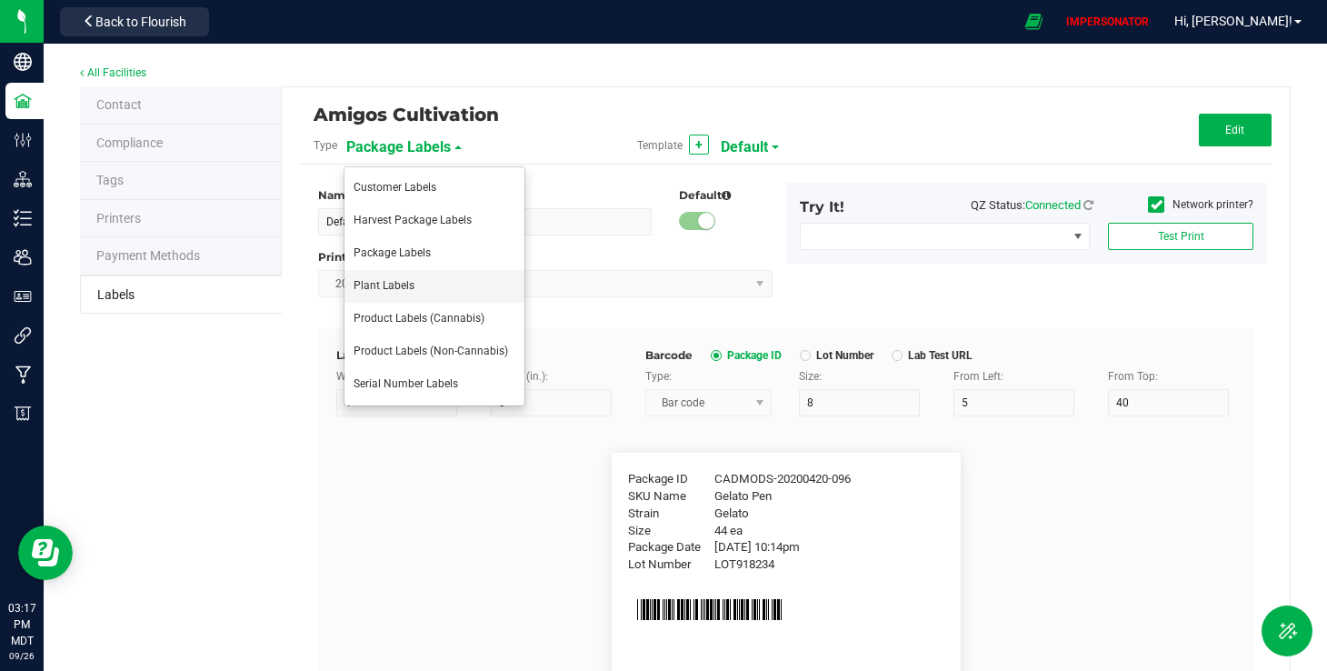
type input "Origin Group"
type input "8"
type input "3"
type input "24"
type input "Gelato Group"
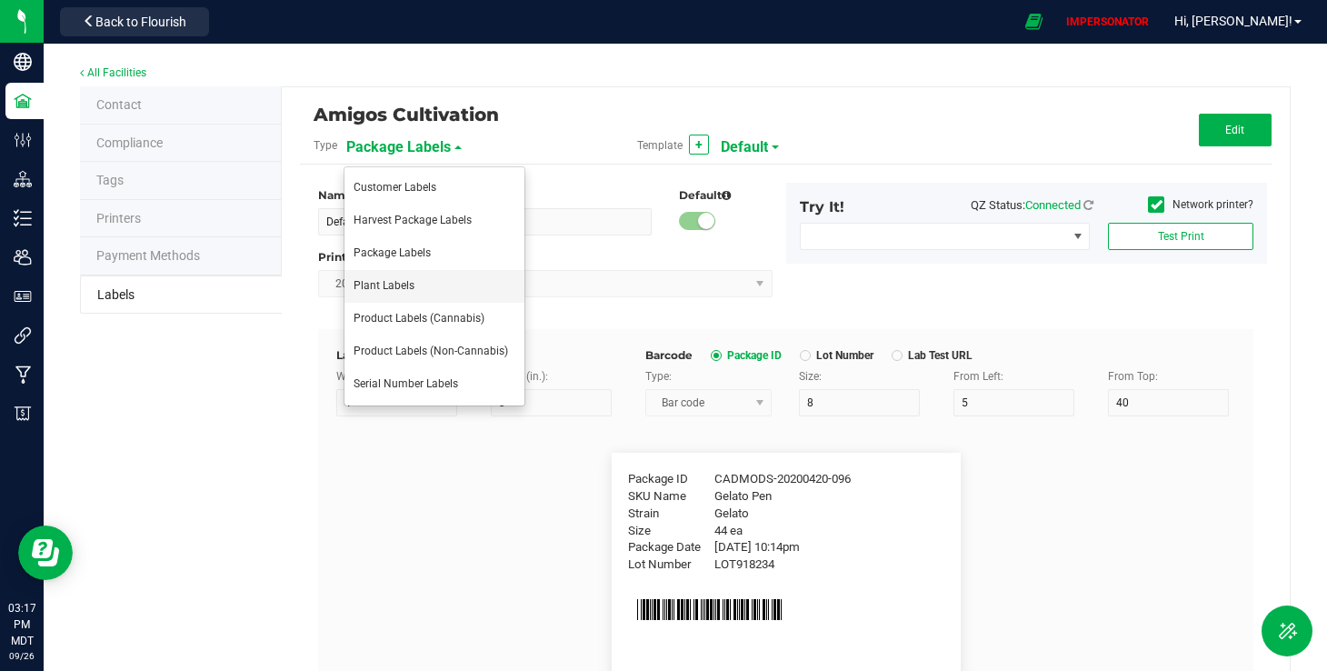
type input "Origin Package ID"
type input "8"
type input "3"
type input "28"
type input "9358338206076023"
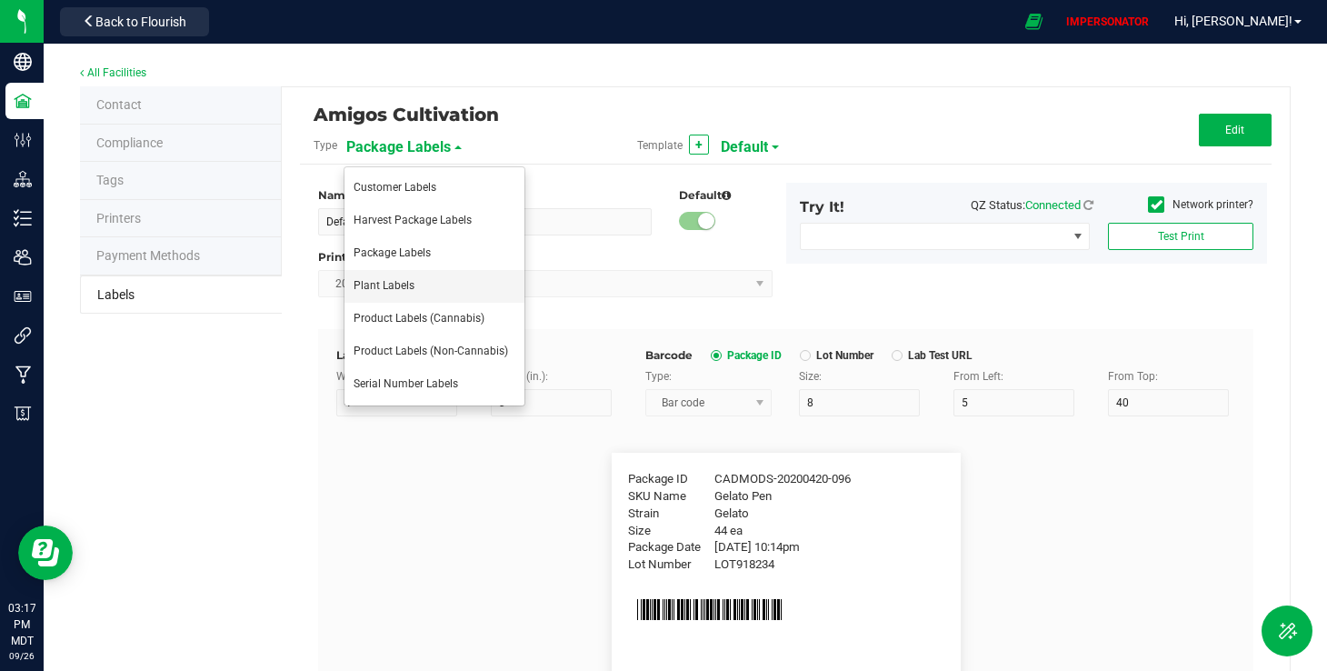
type input "Origin Package's Origin Group Name"
type input "8"
type input "3"
type input "32"
type input "Gelato Group"
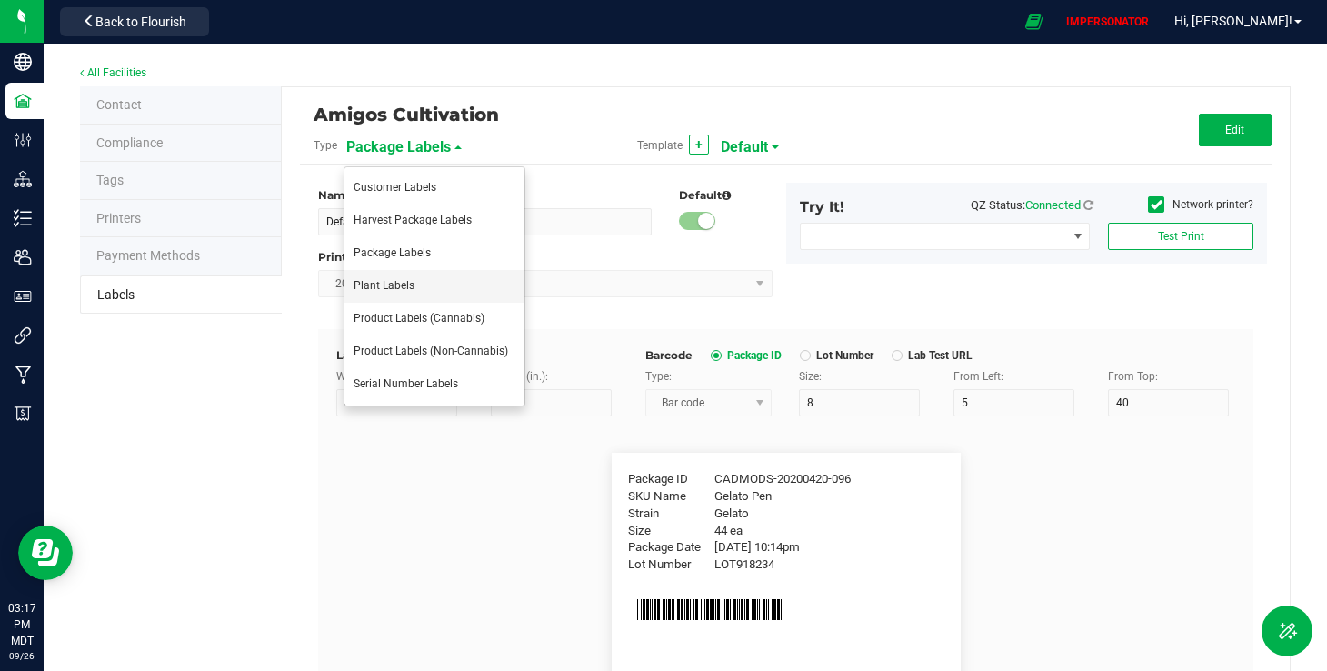
type input "Origin Package's Origin Plant ID"
type input "8"
type input "3"
type input "36"
type input "0002068266882390"
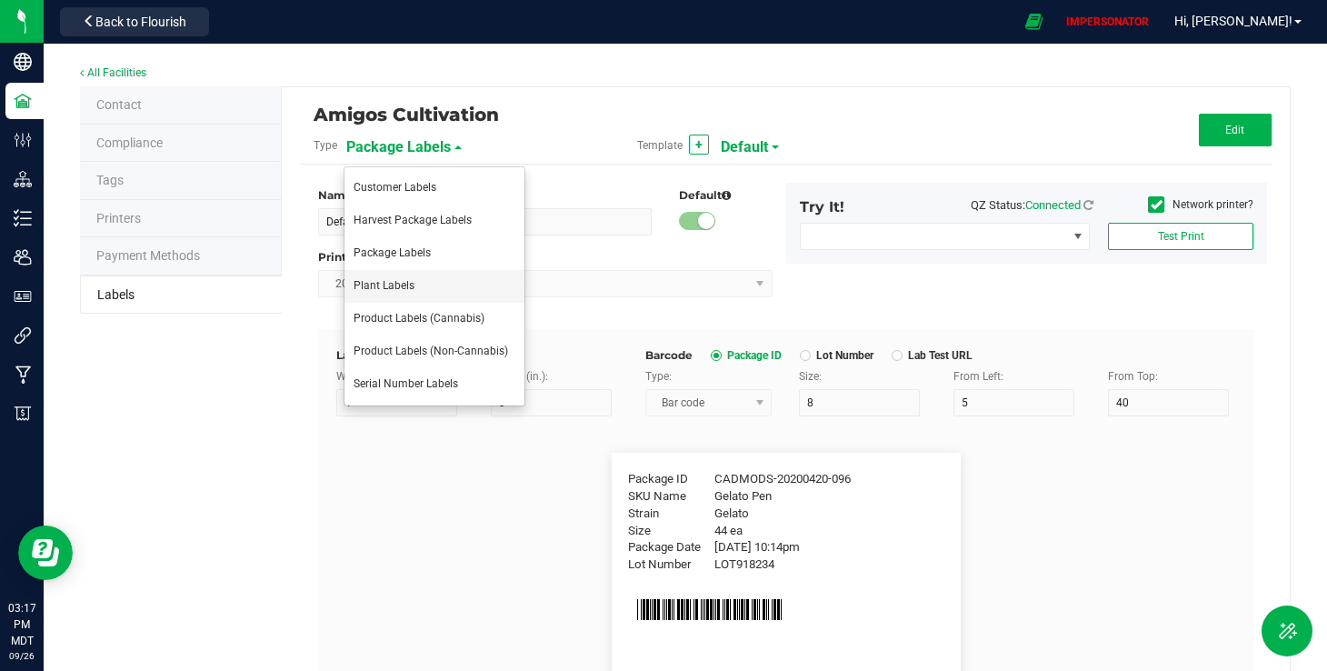
type input "Plant Batch"
type input "8"
type input "3"
type input "46"
type input "1A400620000DEMO0000001"
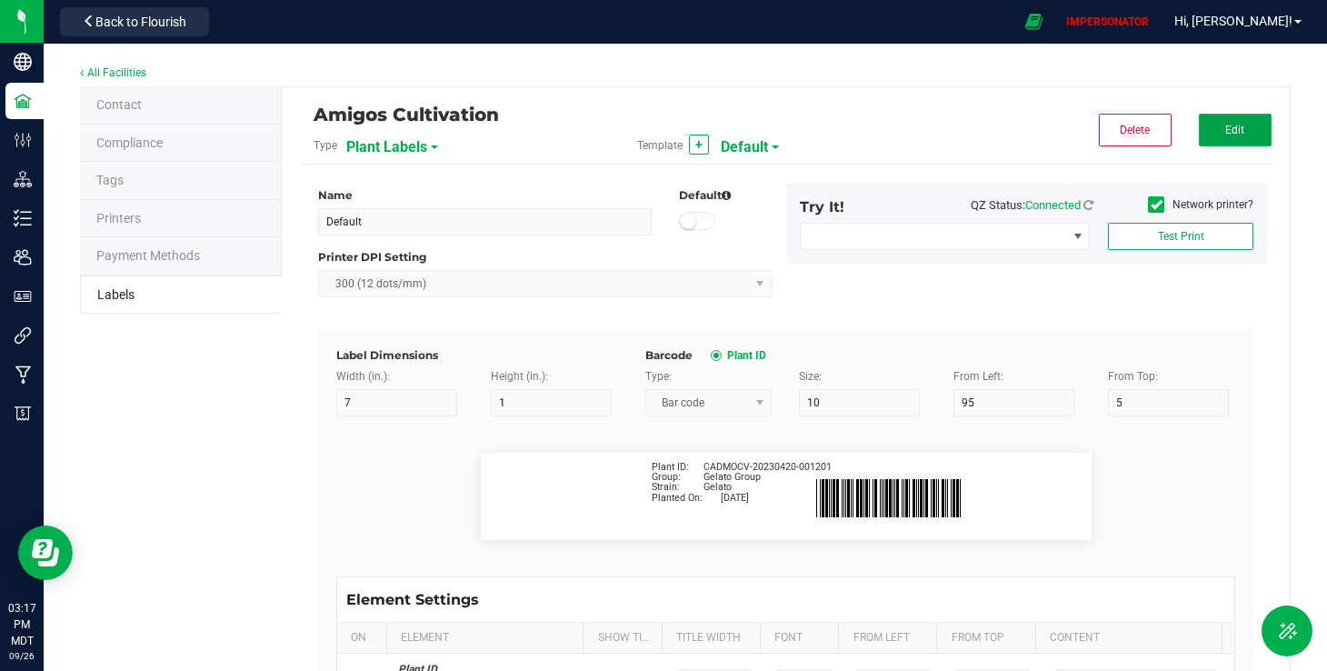
click at [1226, 130] on span "Edit" at bounding box center [1234, 130] width 19 height 13
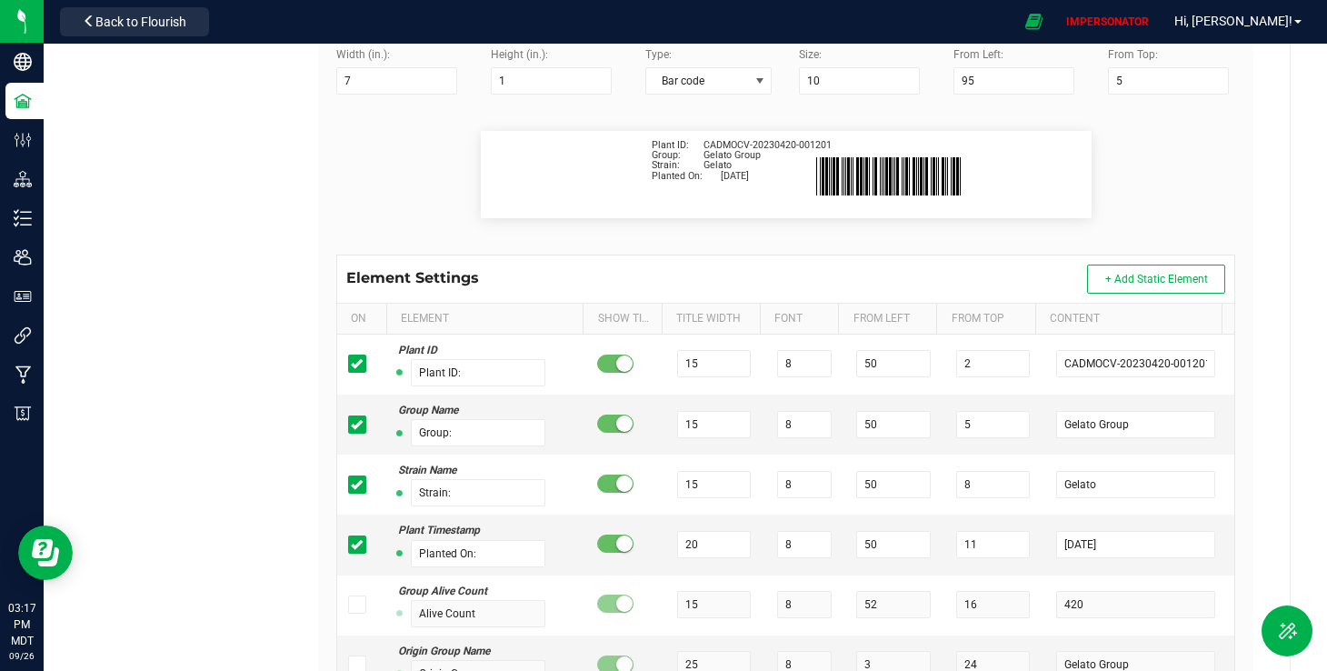
scroll to position [330, 0]
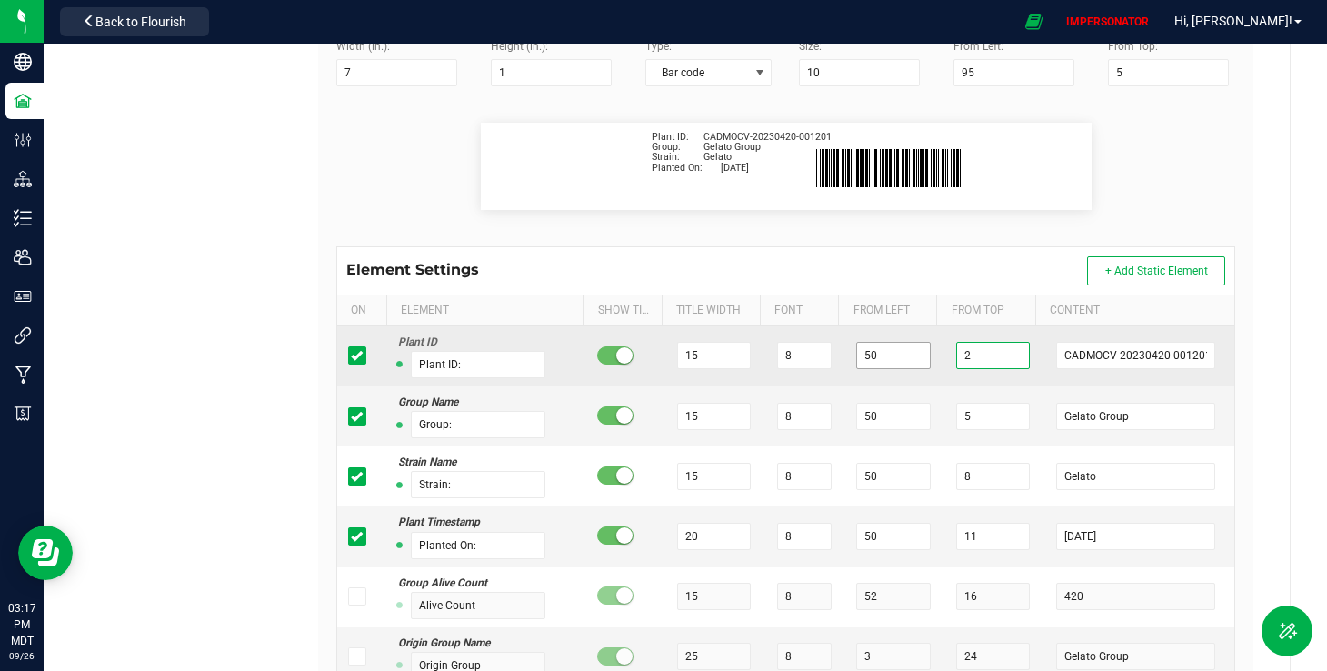
drag, startPoint x: 958, startPoint y: 357, endPoint x: 896, endPoint y: 345, distance: 62.9
click at [896, 345] on tr "Plant ID Plant ID: 15 8 50 2 CADMOCV-20230420-001201" at bounding box center [785, 356] width 897 height 60
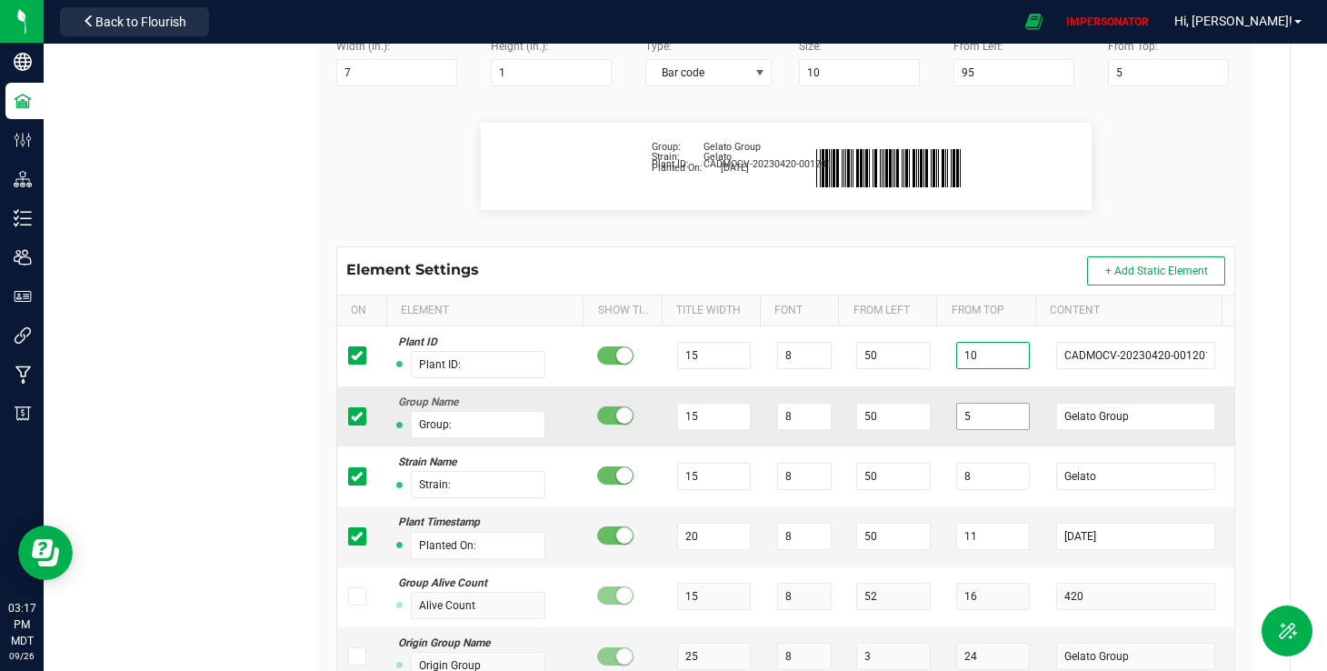
type input "10"
drag, startPoint x: 954, startPoint y: 414, endPoint x: 912, endPoint y: 414, distance: 41.8
click at [912, 414] on tr "Group Name Group: 15 8 50 5 Gelato Group" at bounding box center [785, 416] width 897 height 60
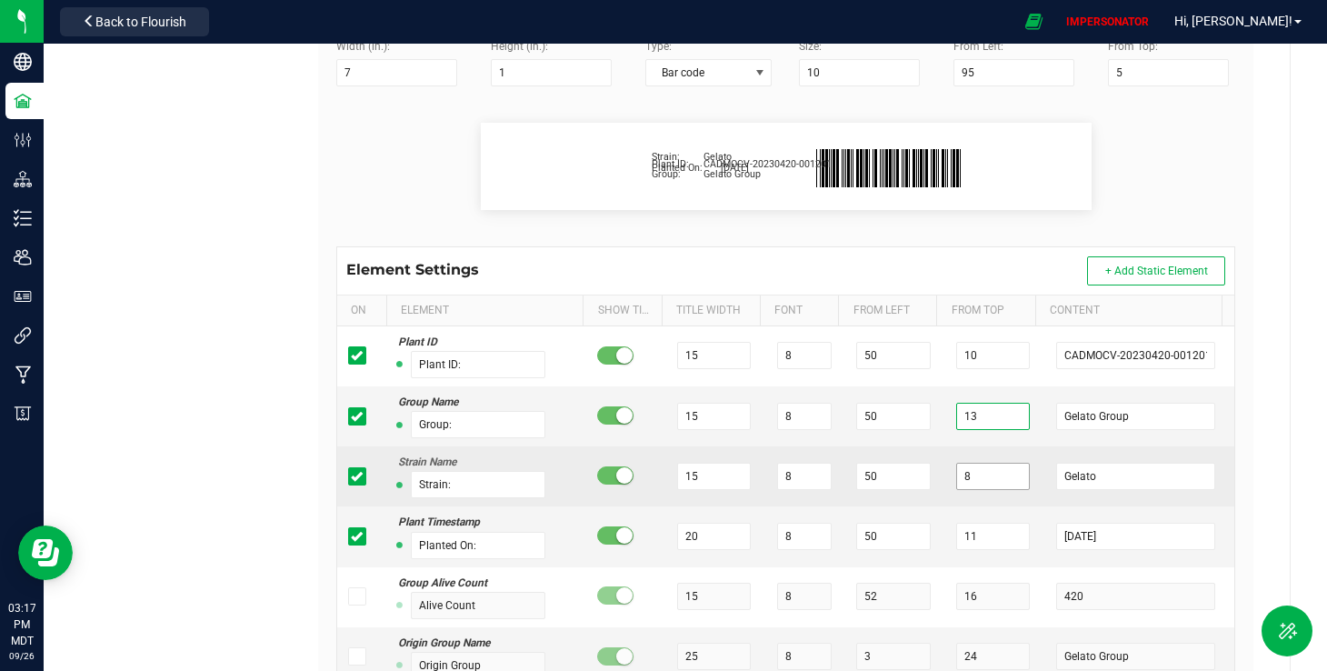
type input "13"
drag, startPoint x: 954, startPoint y: 473, endPoint x: 891, endPoint y: 473, distance: 63.6
click at [898, 473] on tr "Strain Name Strain: 15 8 50 8 Gelato" at bounding box center [785, 476] width 897 height 60
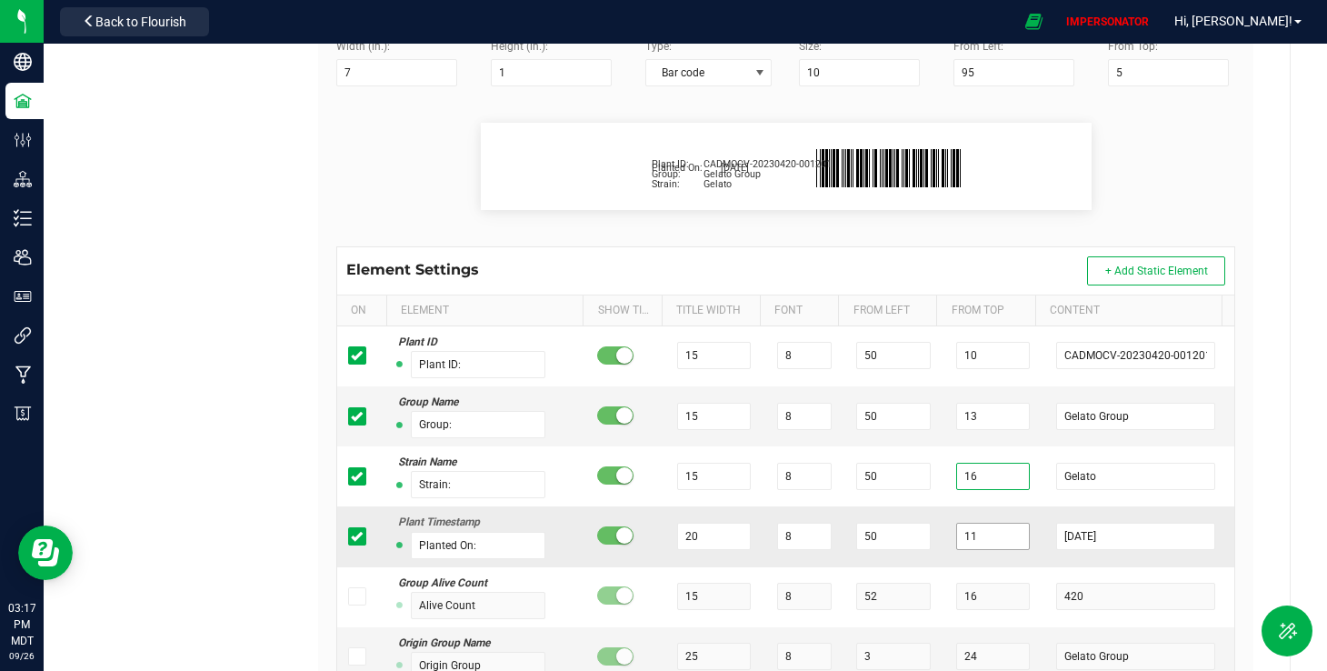
type input "16"
drag, startPoint x: 965, startPoint y: 538, endPoint x: 885, endPoint y: 537, distance: 80.0
click at [885, 537] on tr "Plant Timestamp Planted On: 20 8 50 11 [DATE]" at bounding box center [785, 536] width 897 height 60
type input "19"
click at [1112, 180] on flourish-label-viewer "Plant ID: CADMOCV-20230420-001201 Group: Gelato Group Strain: Gelato Planted On…" at bounding box center [785, 166] width 899 height 87
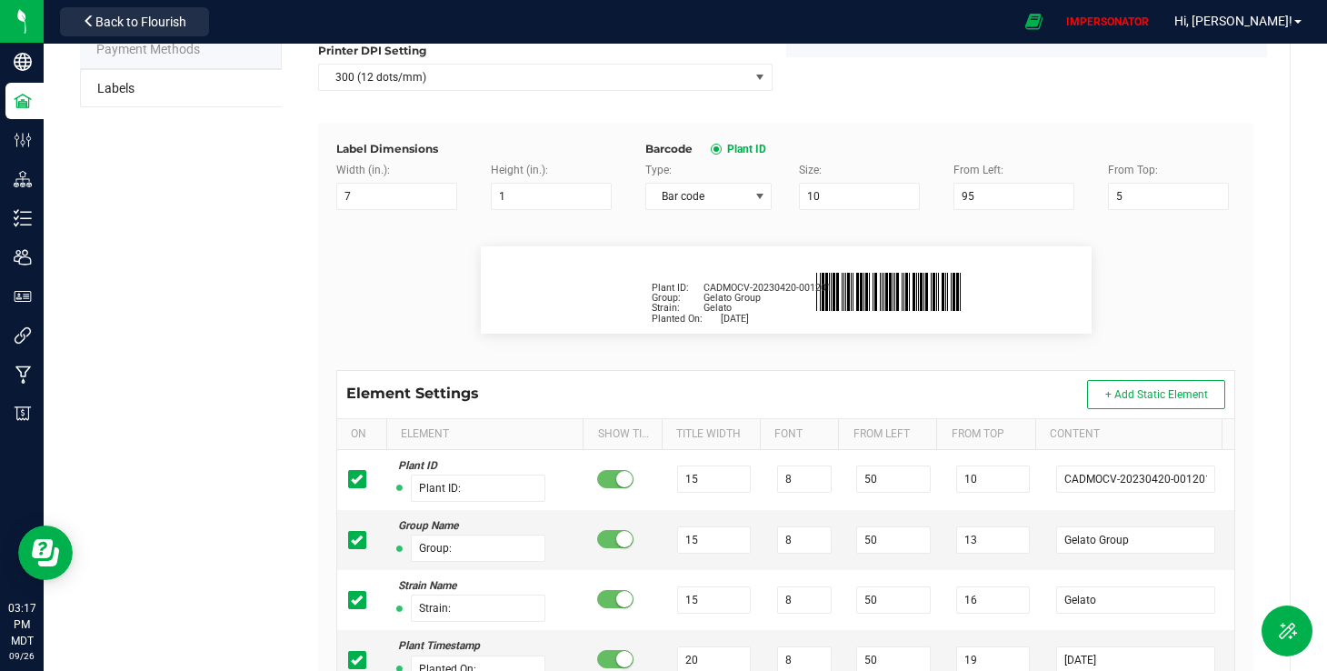
scroll to position [207, 0]
click at [1113, 186] on input "5" at bounding box center [1168, 195] width 121 height 27
click at [1121, 199] on input "5" at bounding box center [1168, 195] width 121 height 27
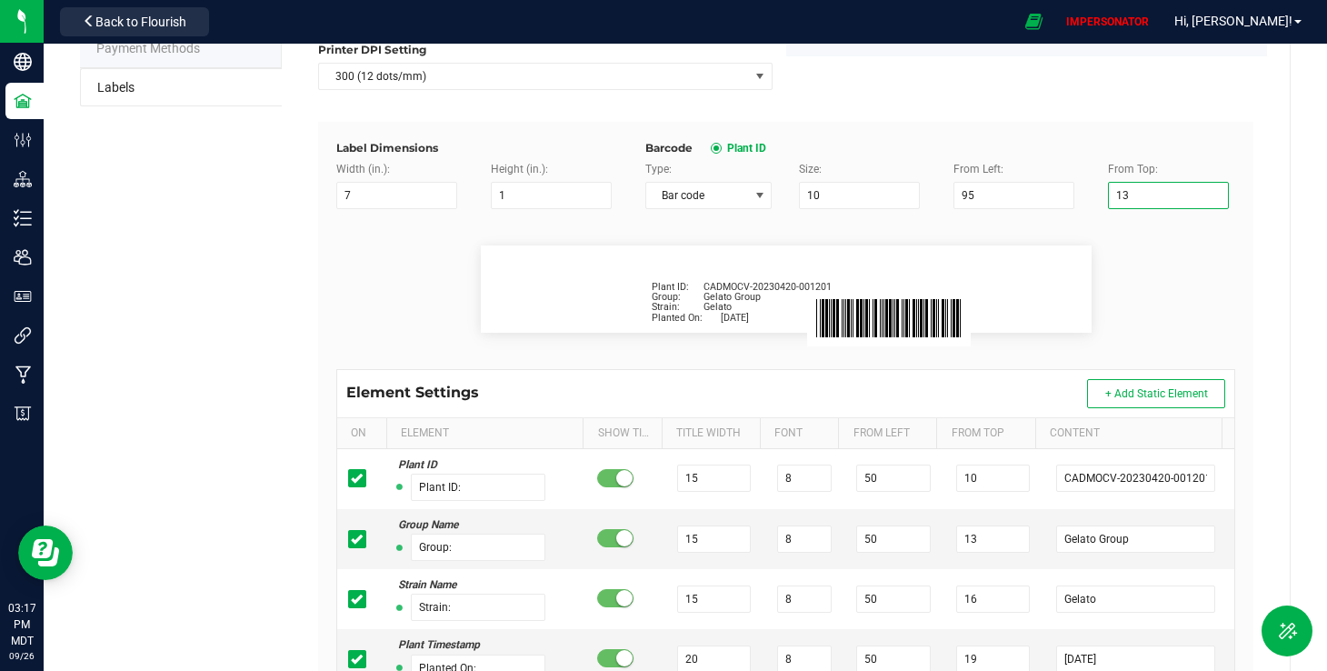
type input "13"
click at [1294, 300] on div "All Facilities Contact Compliance Tags Printers Payment Methods Labels Amigos C…" at bounding box center [685, 367] width 1283 height 1062
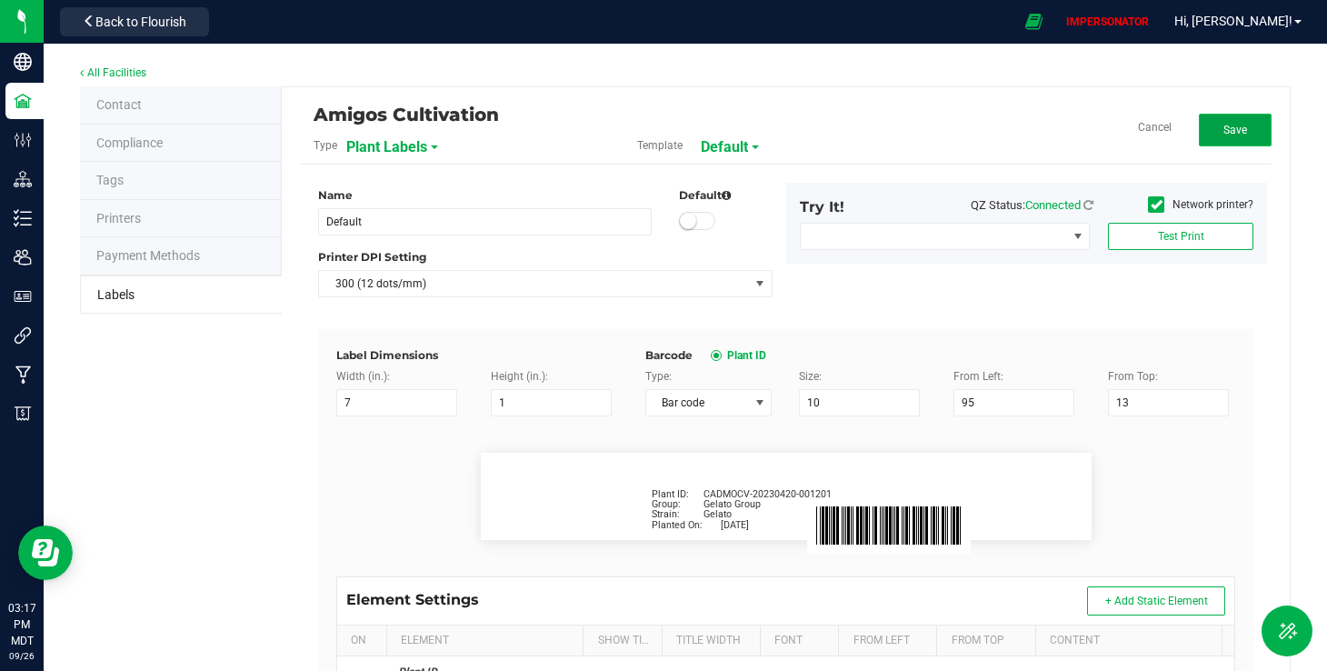
click at [1220, 139] on button "Save" at bounding box center [1235, 130] width 73 height 33
click at [1229, 127] on span "Edit" at bounding box center [1234, 130] width 19 height 13
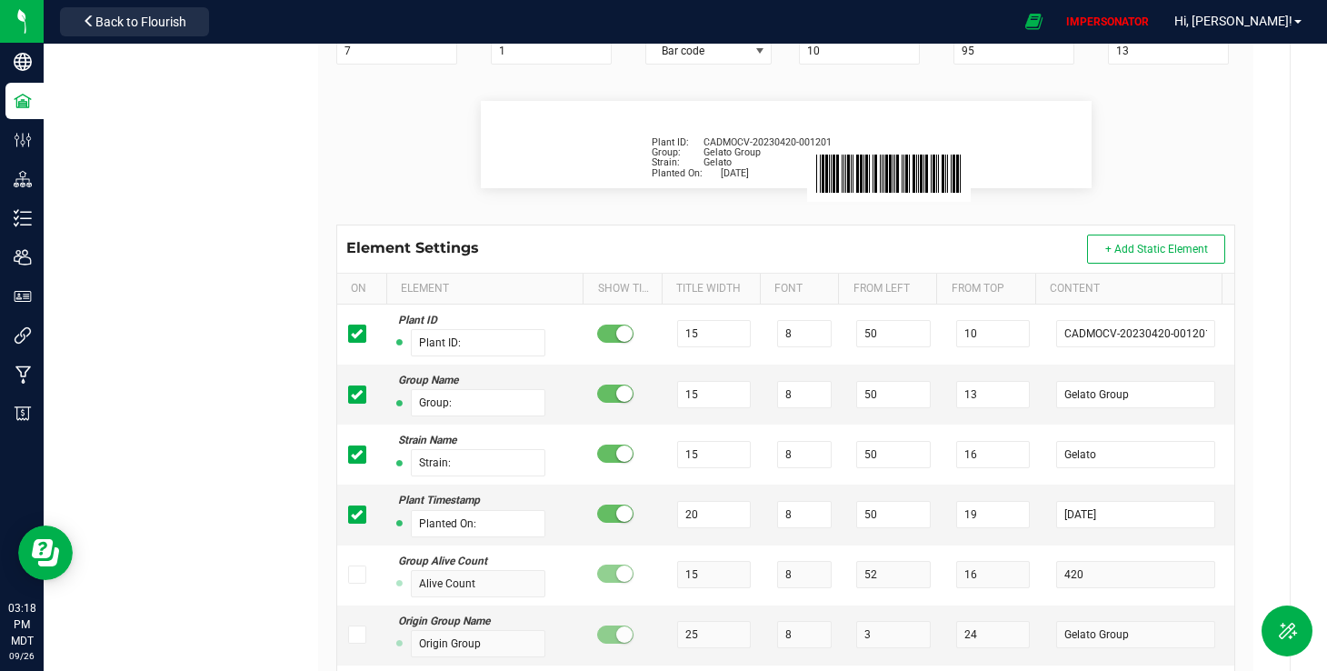
scroll to position [352, 0]
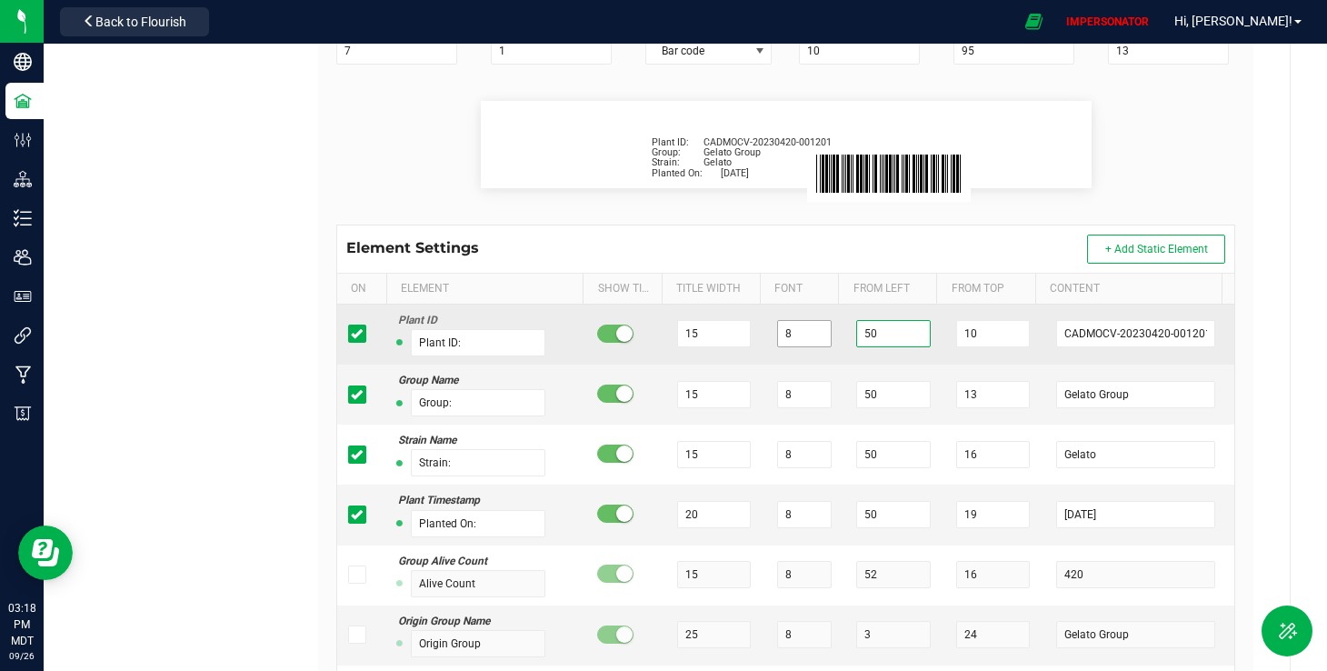
drag, startPoint x: 873, startPoint y: 338, endPoint x: 766, endPoint y: 337, distance: 106.4
click at [766, 337] on tr "Plant ID Plant ID: 15 8 50 10 CADMOCV-20230420-001201" at bounding box center [785, 335] width 897 height 60
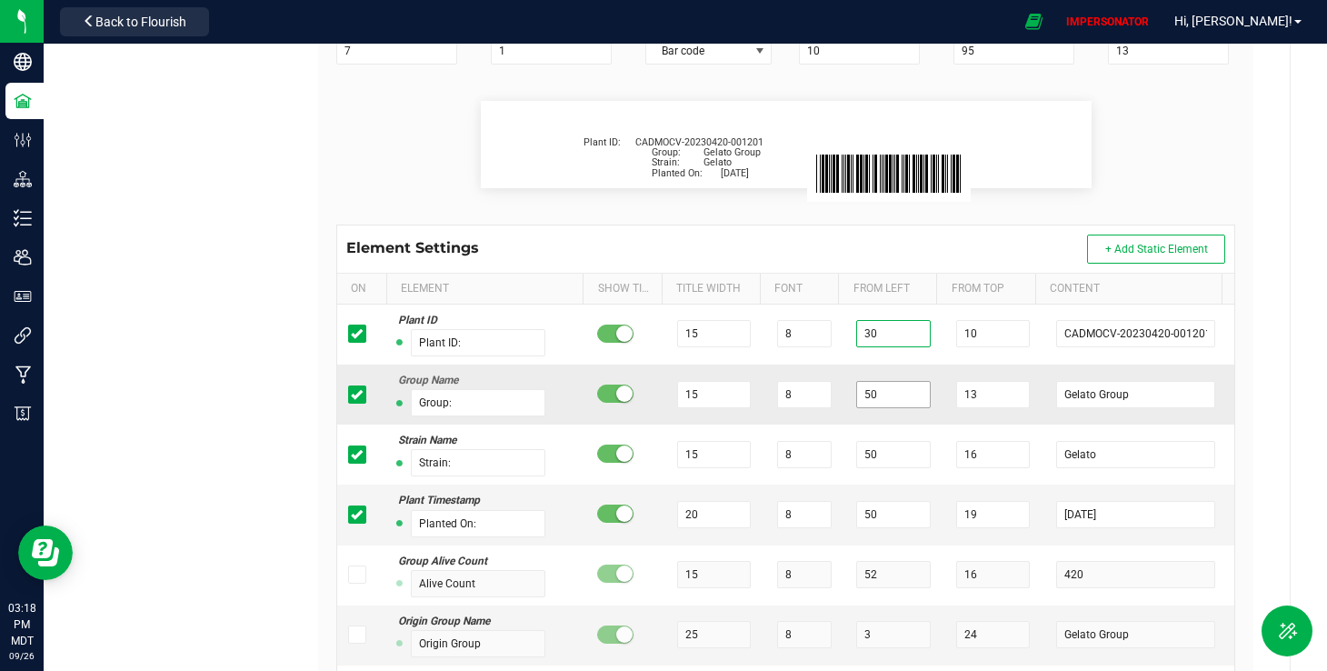
type input "30"
drag, startPoint x: 865, startPoint y: 393, endPoint x: 791, endPoint y: 384, distance: 75.0
click at [791, 384] on tr "Group Name Group: 15 8 50 13 Gelato Group" at bounding box center [785, 394] width 897 height 60
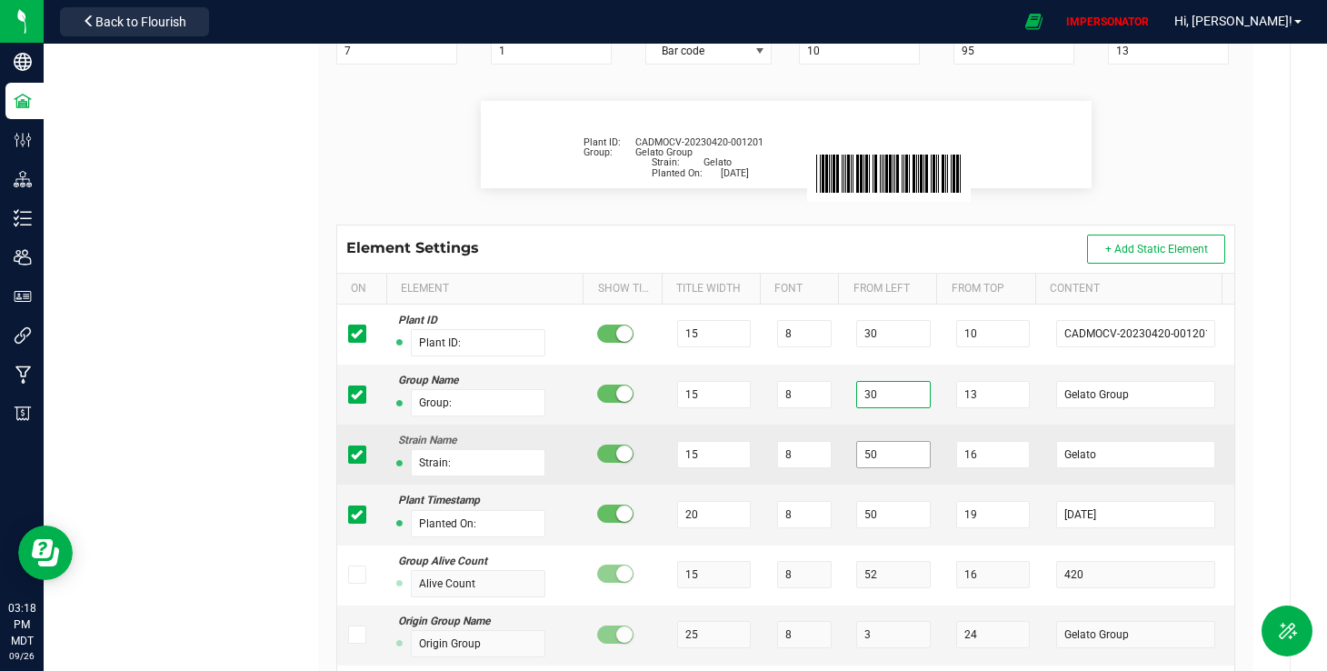
type input "30"
drag, startPoint x: 864, startPoint y: 451, endPoint x: 799, endPoint y: 446, distance: 64.7
click at [799, 446] on tr "Strain Name Strain: 15 8 50 16 Gelato" at bounding box center [785, 454] width 897 height 60
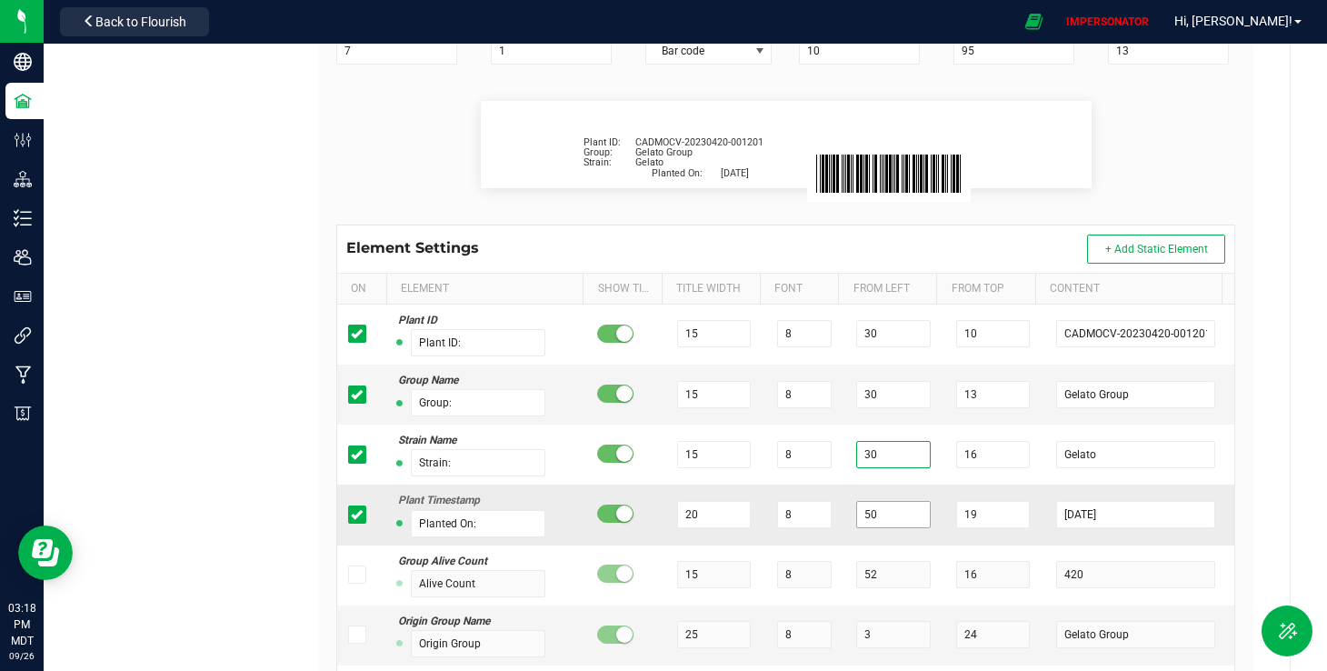
type input "30"
drag, startPoint x: 878, startPoint y: 517, endPoint x: 803, endPoint y: 503, distance: 76.8
click at [803, 503] on tr "Plant Timestamp Planted On: 20 8 50 19 [DATE]" at bounding box center [785, 514] width 897 height 60
type input "30"
click at [1104, 148] on flourish-label-viewer "Plant ID: CADMOCV-20230420-001201 Group: Gelato Group Strain: Gelato Planted On…" at bounding box center [785, 144] width 899 height 87
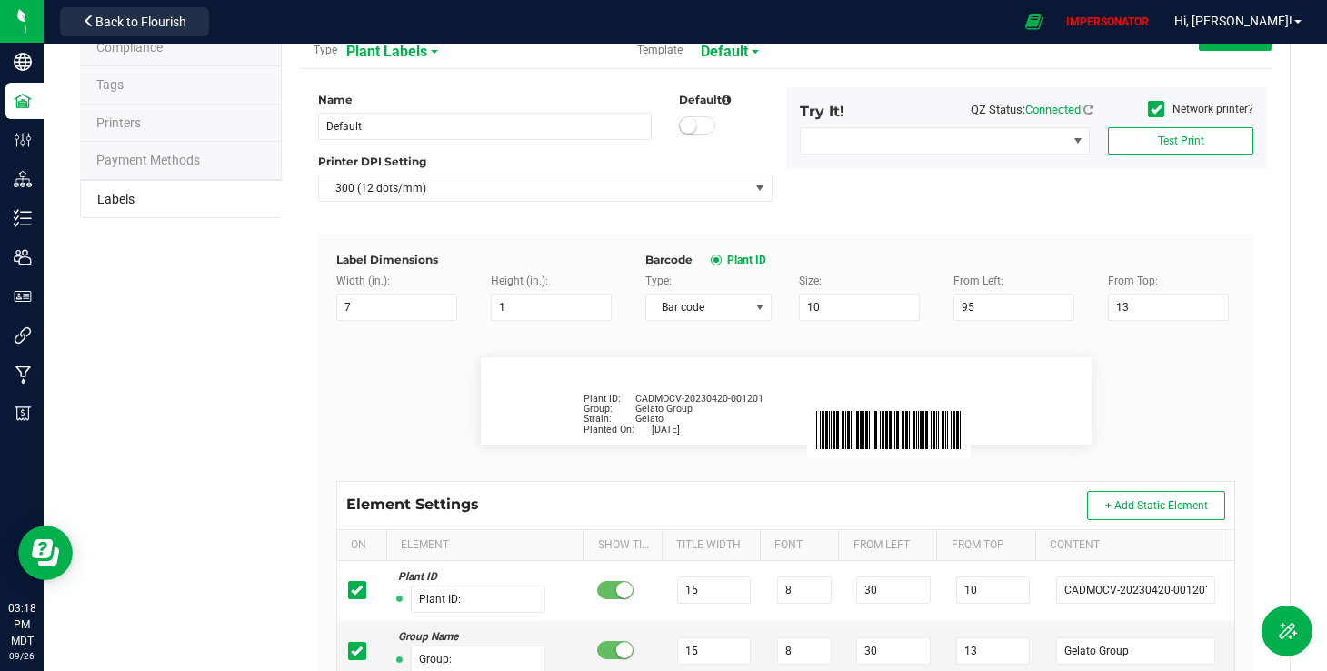
scroll to position [75, 0]
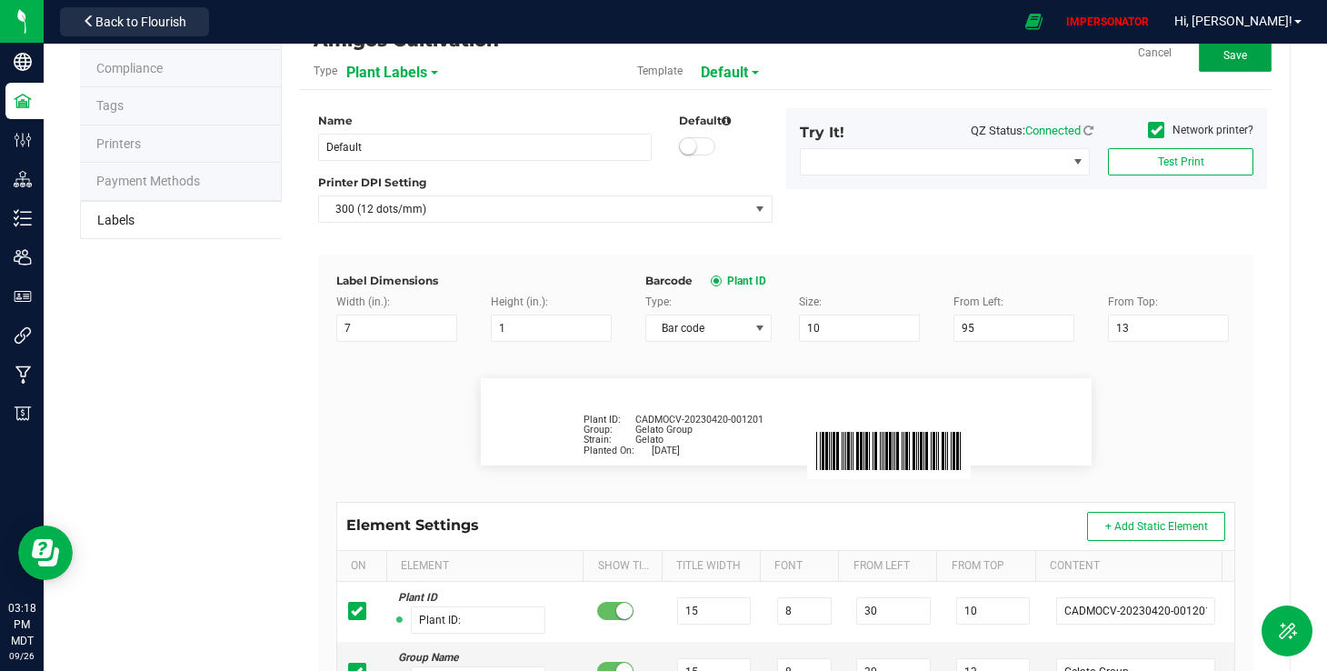
click at [1223, 59] on span "Save" at bounding box center [1235, 55] width 24 height 13
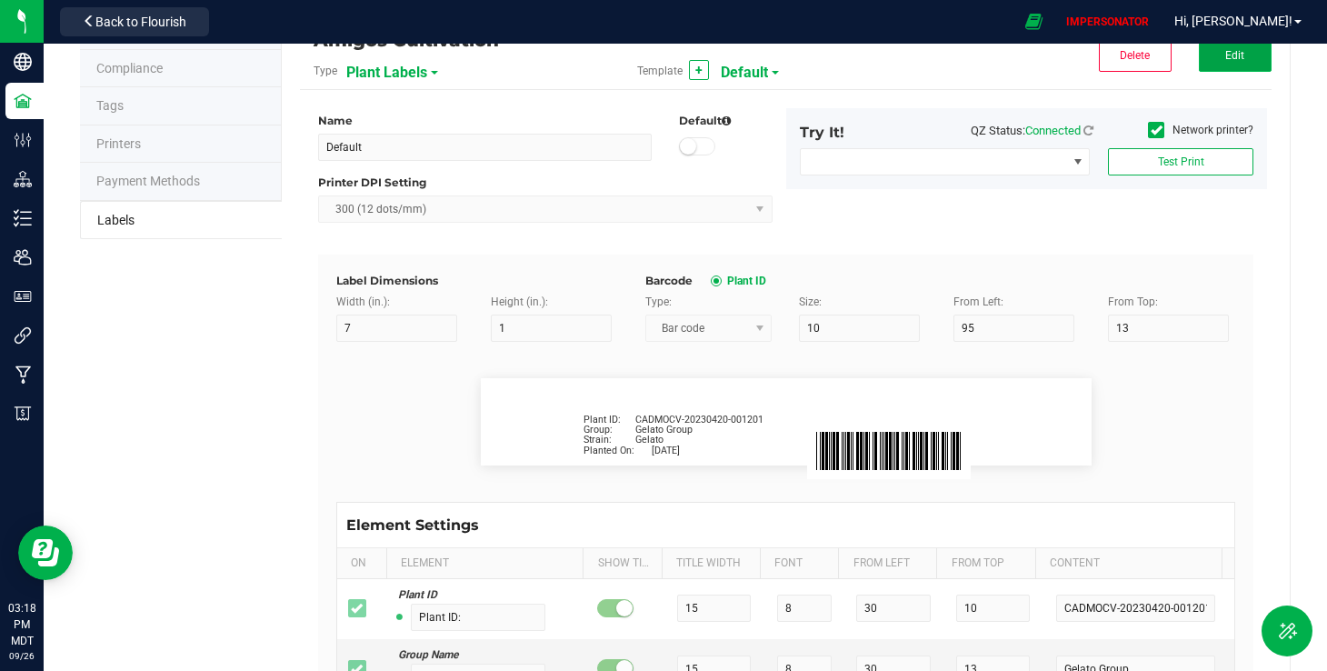
click at [1225, 52] on span "Edit" at bounding box center [1234, 55] width 19 height 13
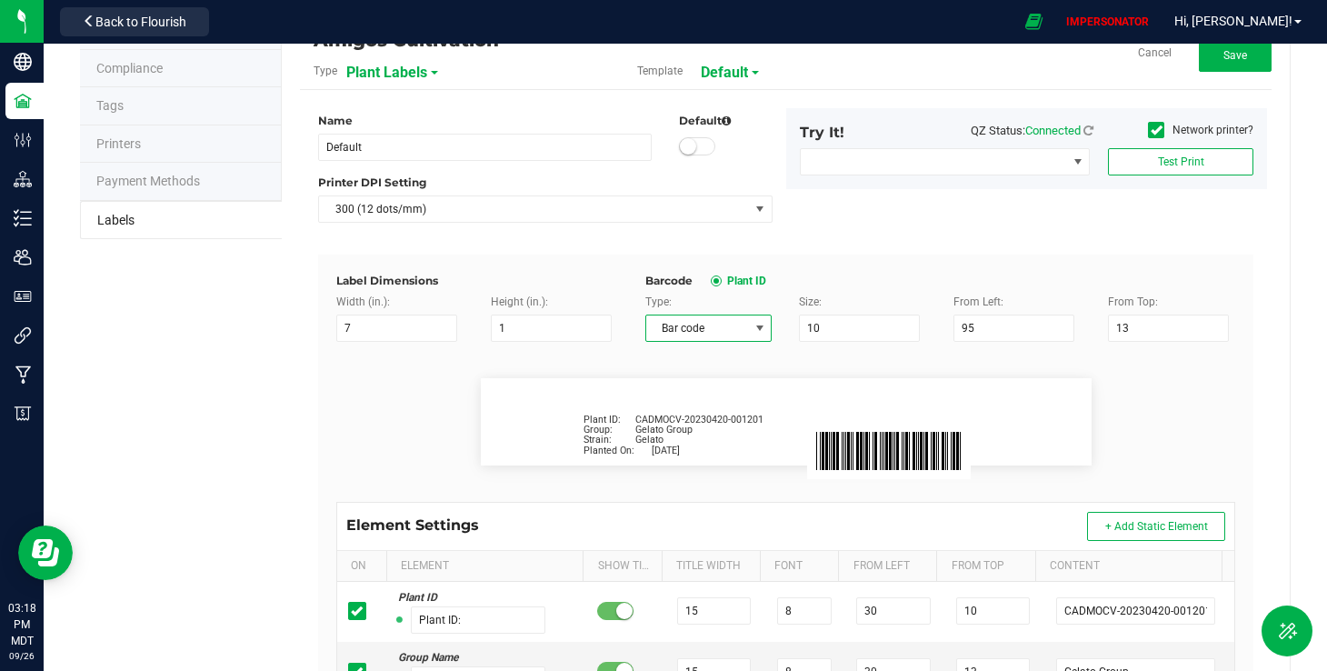
click at [701, 328] on span "Bar code" at bounding box center [697, 327] width 103 height 25
click at [728, 319] on span "Bar code" at bounding box center [697, 327] width 103 height 25
click at [945, 256] on div "Label Dimensions Width (in.): 7 Height (in.): 1 Barcode Plant ID Type: Bar code…" at bounding box center [785, 615] width 935 height 721
click at [1206, 63] on button "Save" at bounding box center [1235, 55] width 73 height 33
